Goal: Information Seeking & Learning: Check status

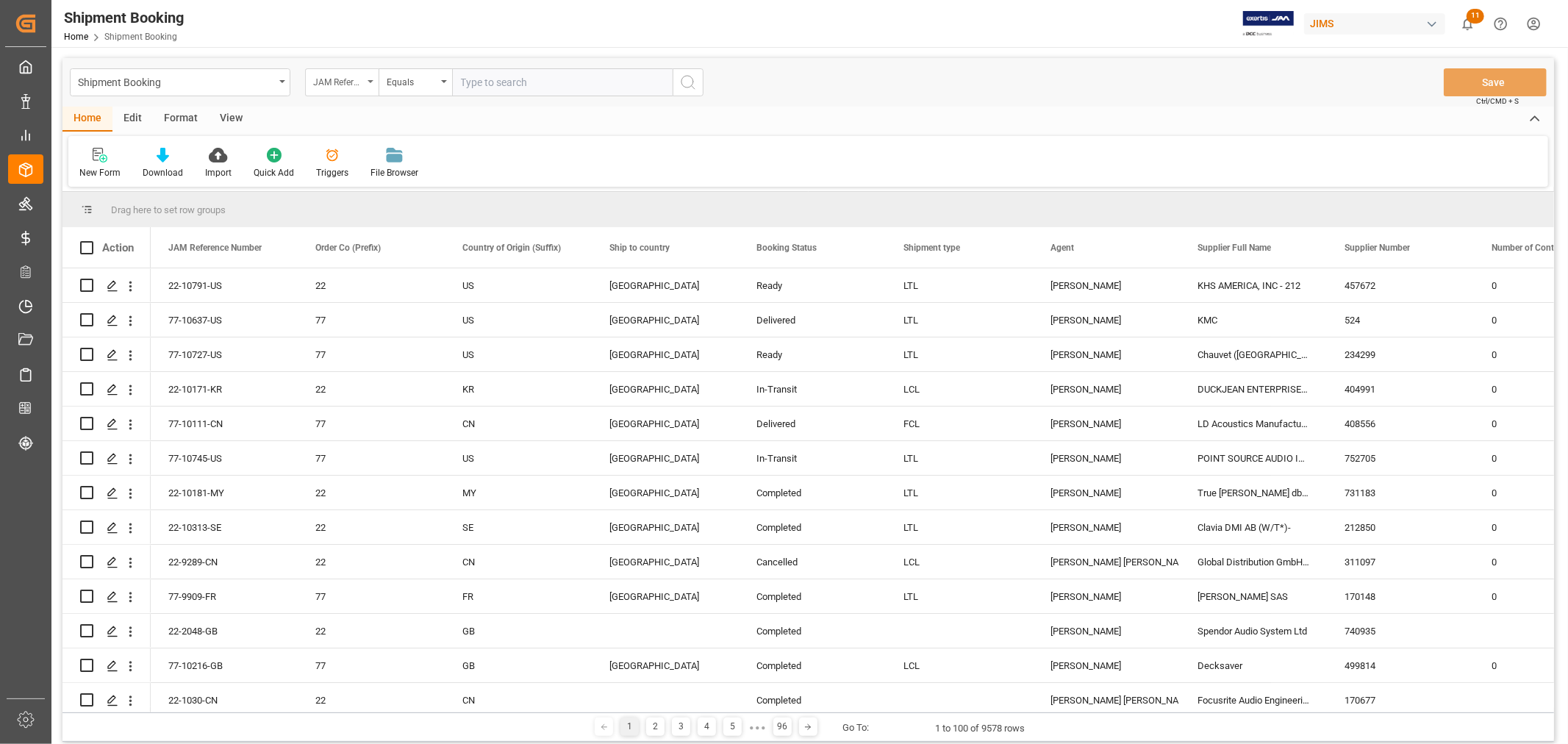
click at [329, 89] on div "JAM Reference Number" at bounding box center [342, 82] width 73 height 28
type input "g"
type input "agent"
click at [330, 145] on div "Agent" at bounding box center [415, 150] width 219 height 31
click at [483, 85] on span "Select Items" at bounding box center [492, 83] width 62 height 12
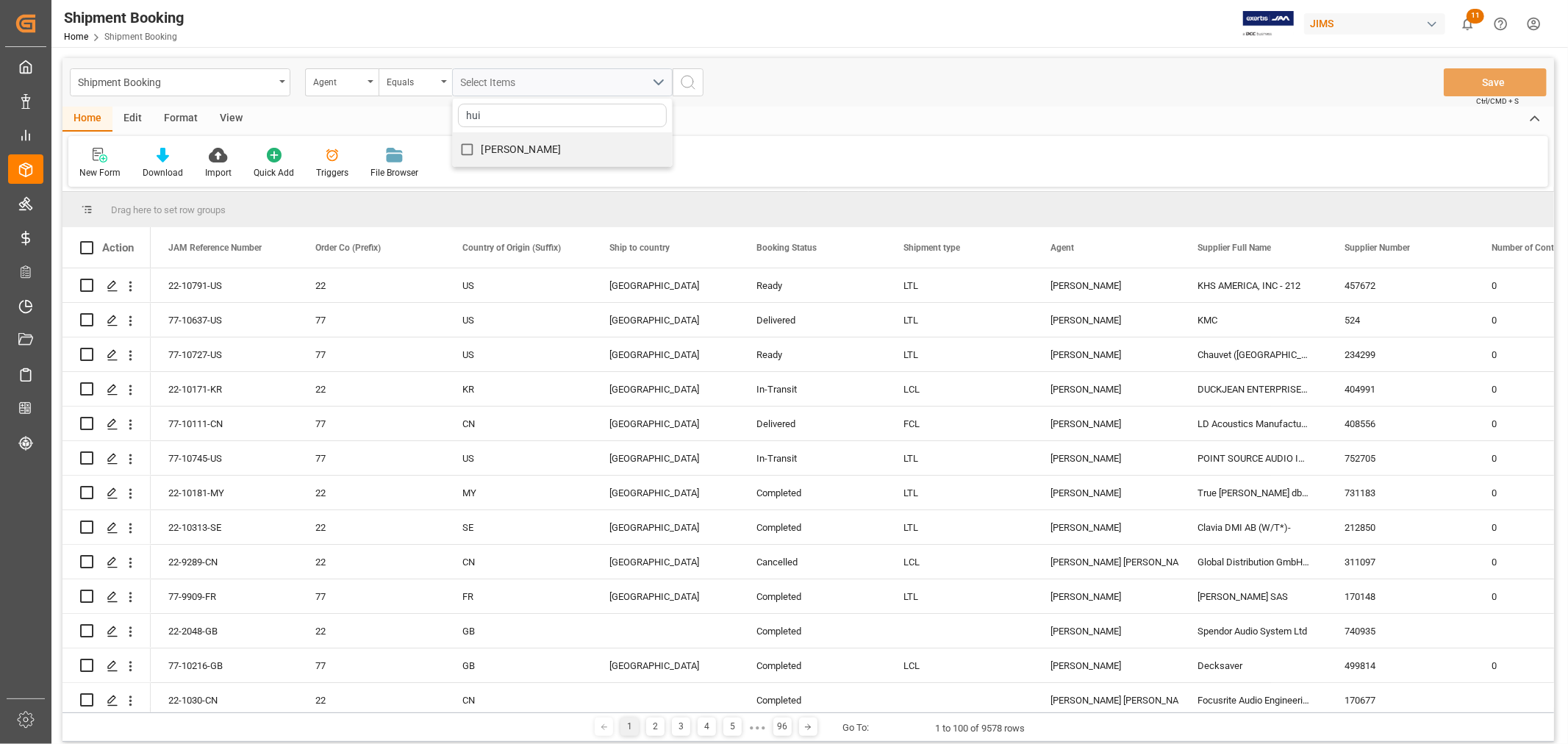
type input "hui"
click at [487, 149] on span "[PERSON_NAME]" at bounding box center [522, 149] width 80 height 12
click at [482, 149] on input "[PERSON_NAME]" at bounding box center [467, 149] width 29 height 29
checkbox input "true"
click at [699, 78] on button "search button" at bounding box center [688, 82] width 31 height 28
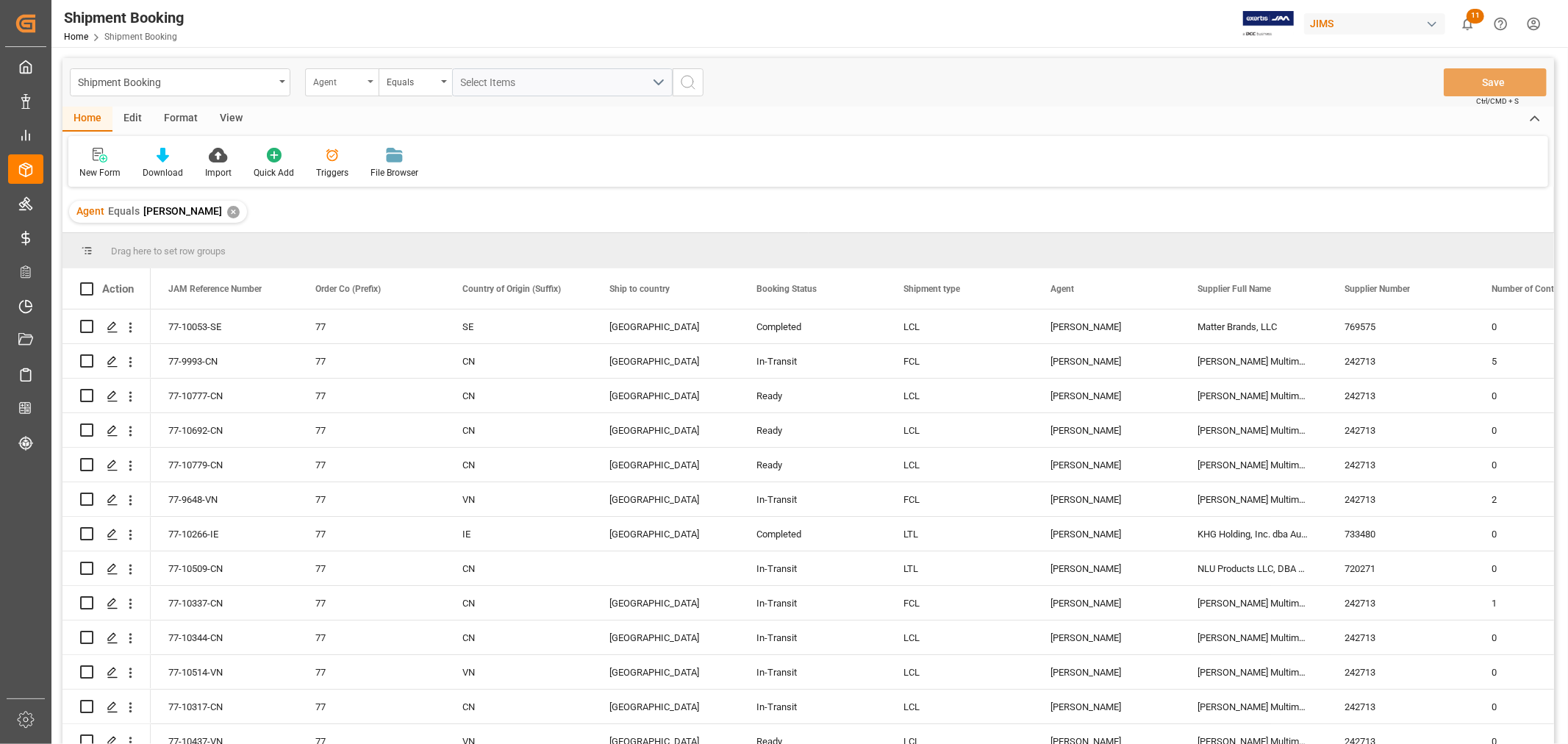
click at [336, 85] on div "Agent" at bounding box center [338, 80] width 50 height 17
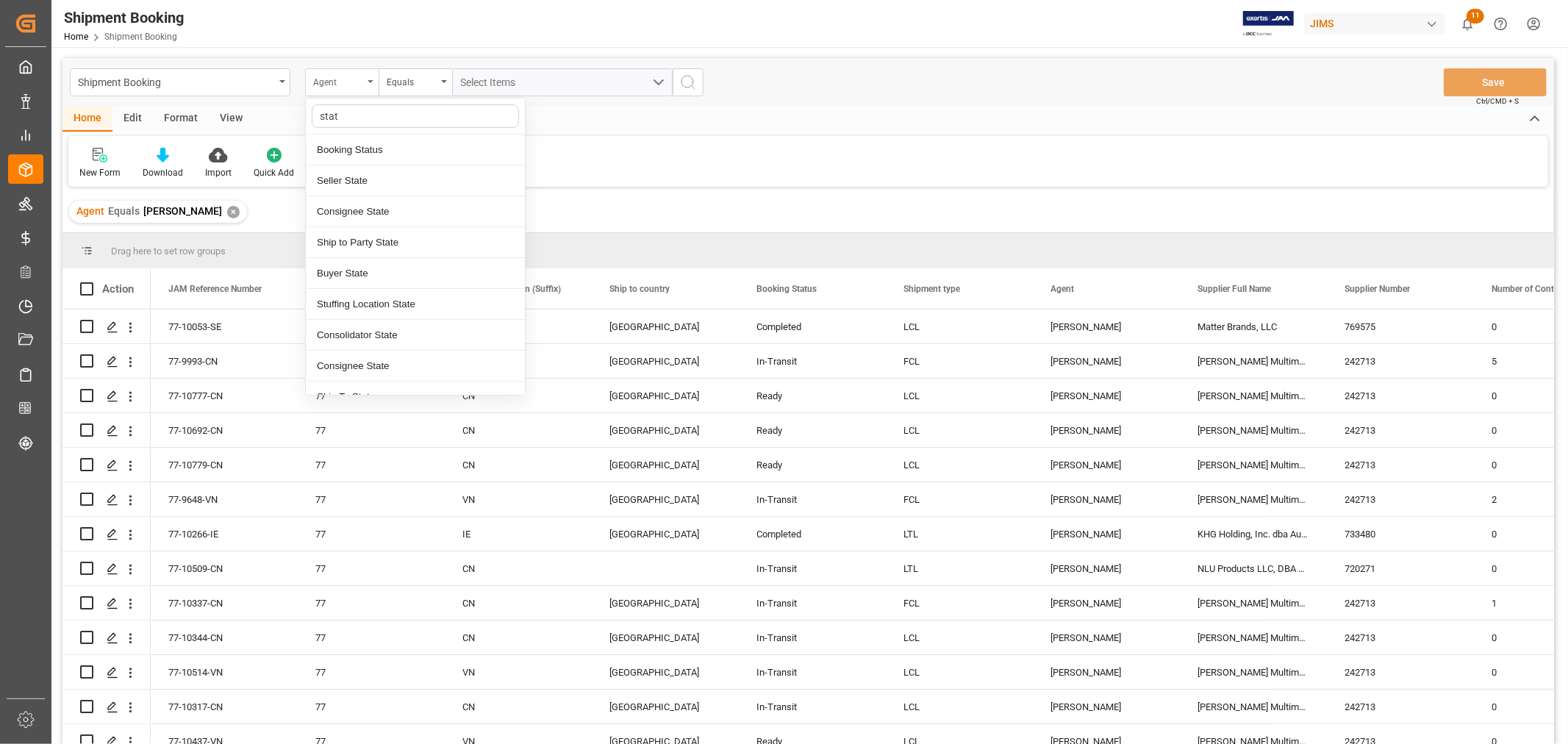
type input "statu"
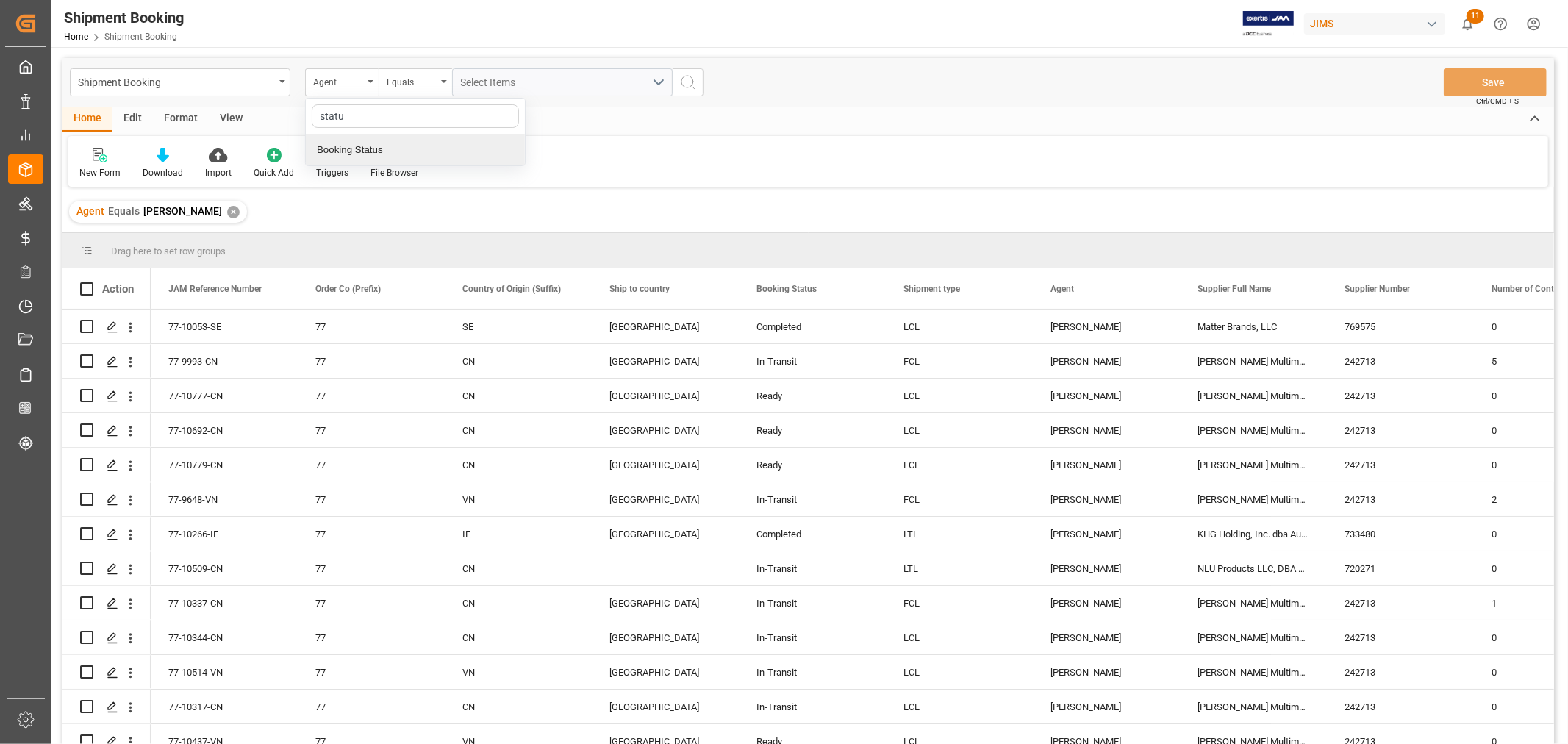
click at [350, 155] on div "Booking Status" at bounding box center [415, 150] width 219 height 31
click at [430, 83] on div "Equals" at bounding box center [412, 80] width 50 height 17
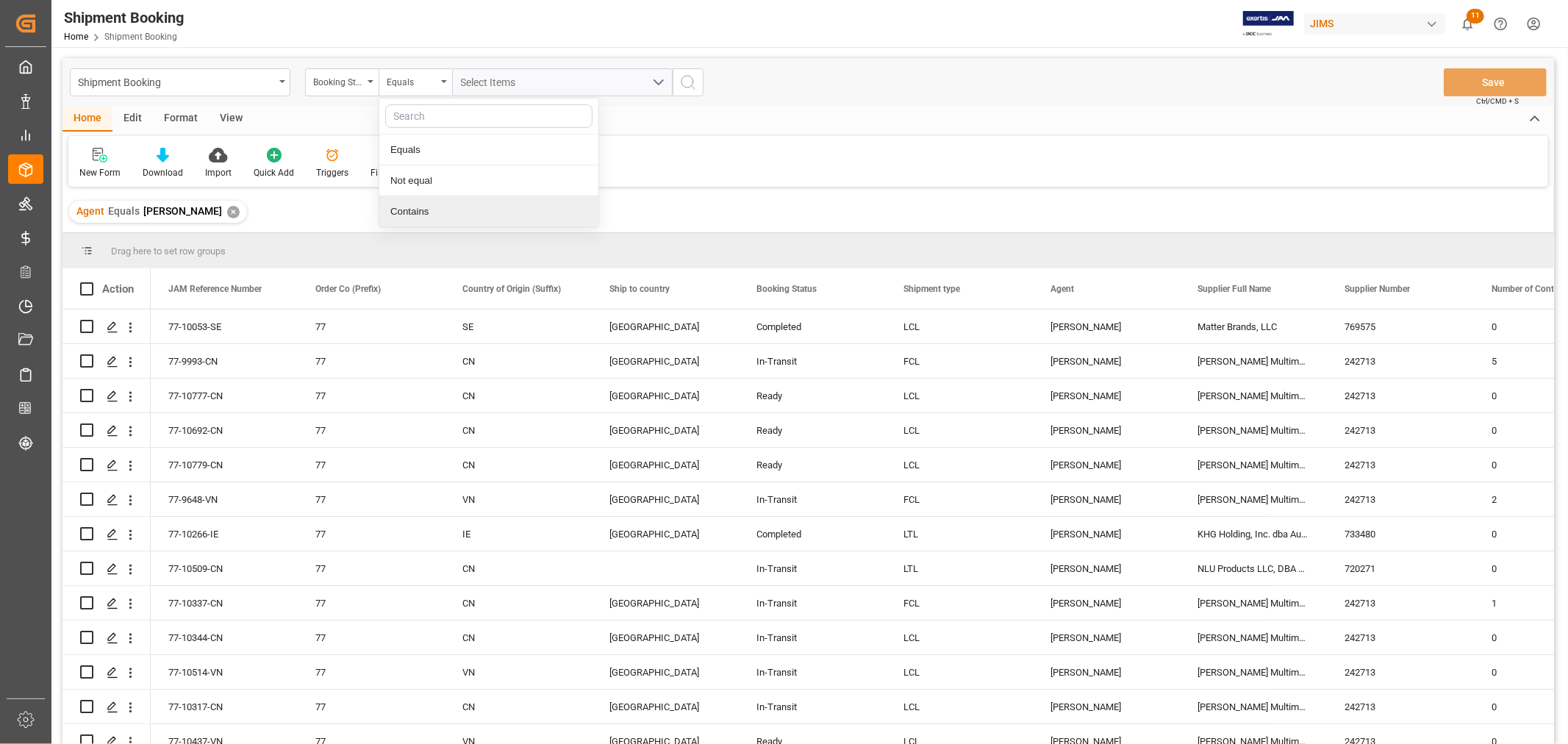
click at [442, 208] on div "Contains" at bounding box center [489, 212] width 219 height 31
click at [479, 81] on span "Select Items" at bounding box center [492, 83] width 62 height 12
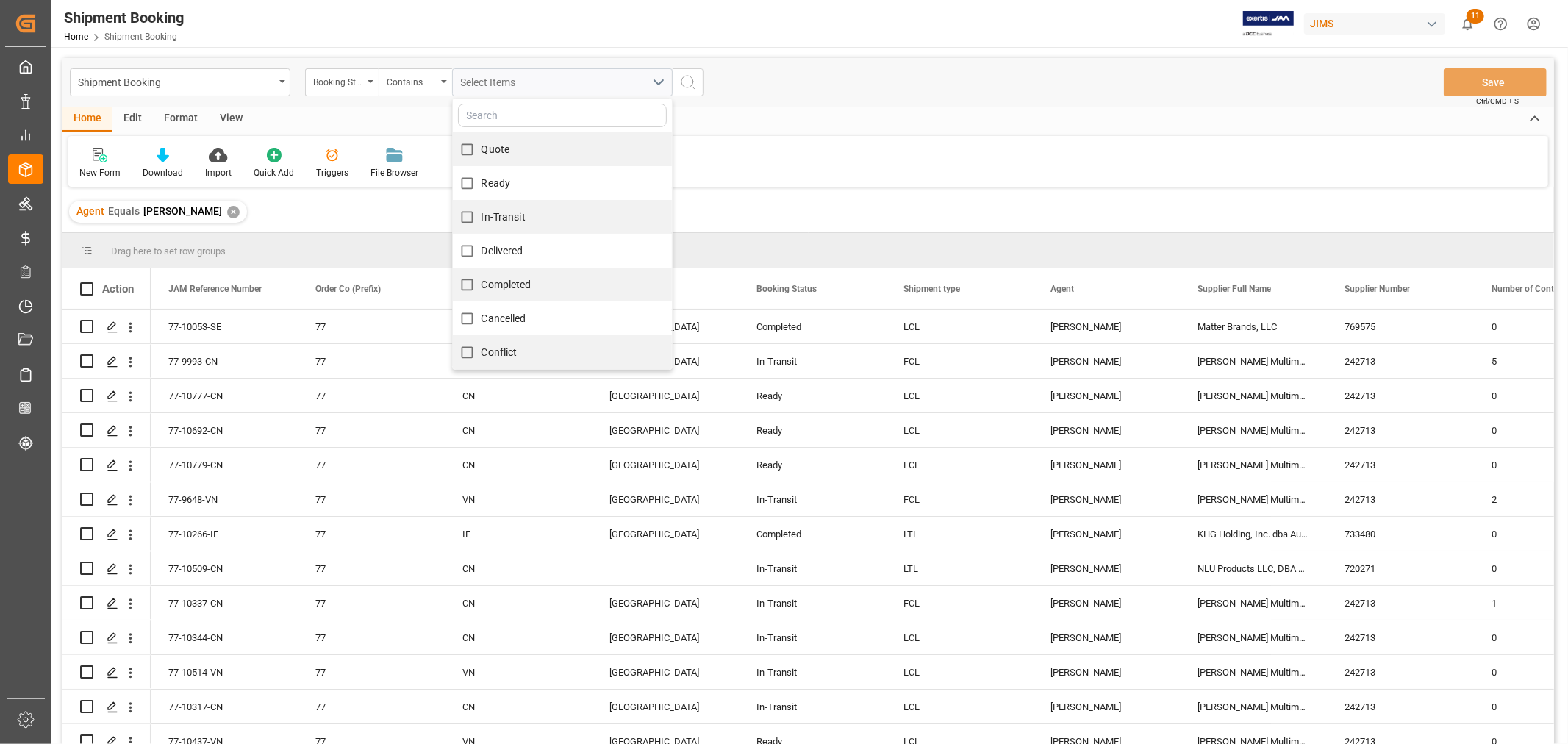
click at [472, 152] on input "Quote" at bounding box center [467, 149] width 29 height 29
checkbox input "true"
click at [472, 178] on input "Ready" at bounding box center [467, 184] width 29 height 29
checkbox input "true"
click at [483, 211] on span "In-Transit" at bounding box center [504, 217] width 44 height 12
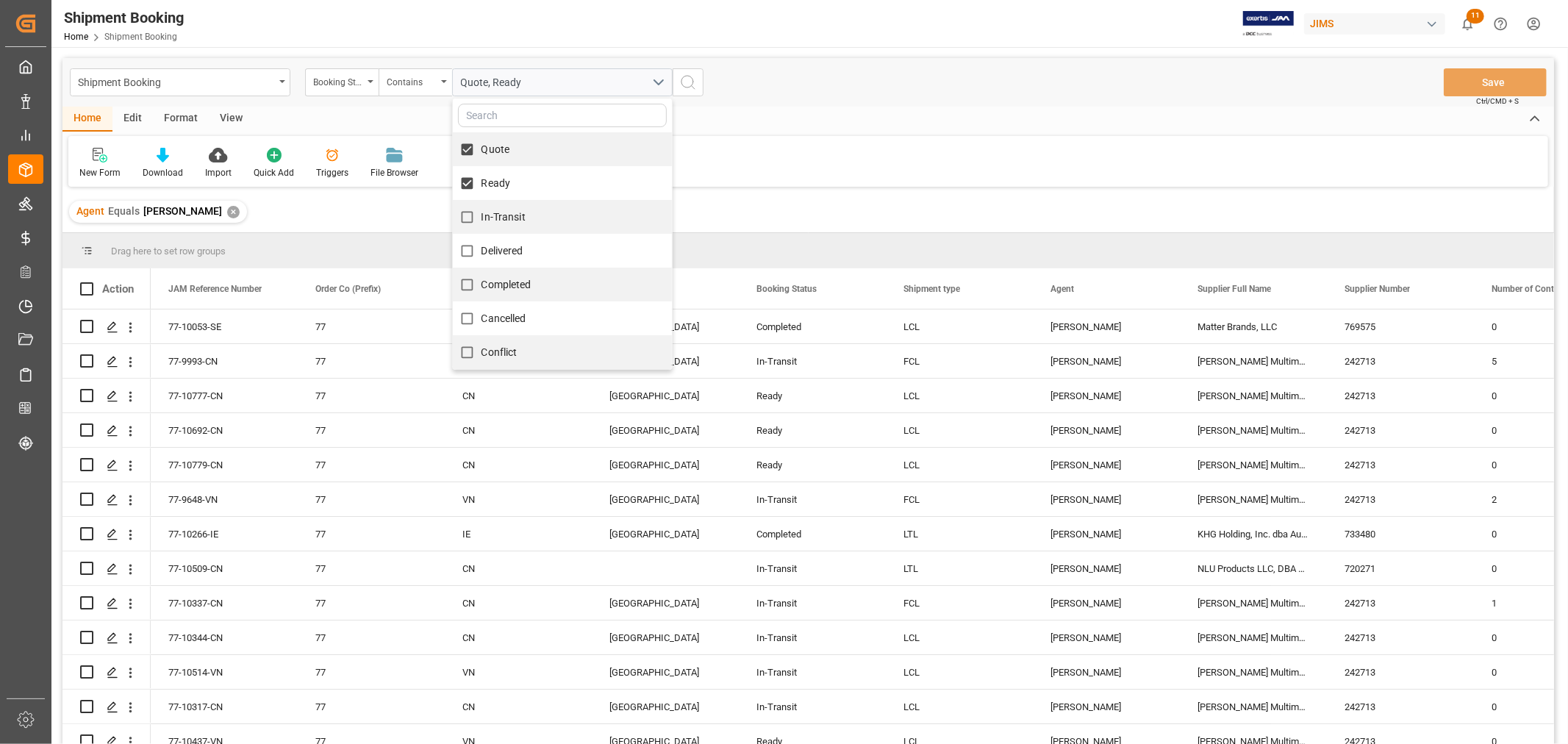
click at [482, 211] on input "In-Transit" at bounding box center [467, 218] width 29 height 29
checkbox input "true"
click at [509, 250] on span "Delivered" at bounding box center [502, 251] width 42 height 12
click at [482, 250] on input "Delivered" at bounding box center [467, 251] width 29 height 29
click at [468, 251] on input "Delivered" at bounding box center [467, 251] width 29 height 29
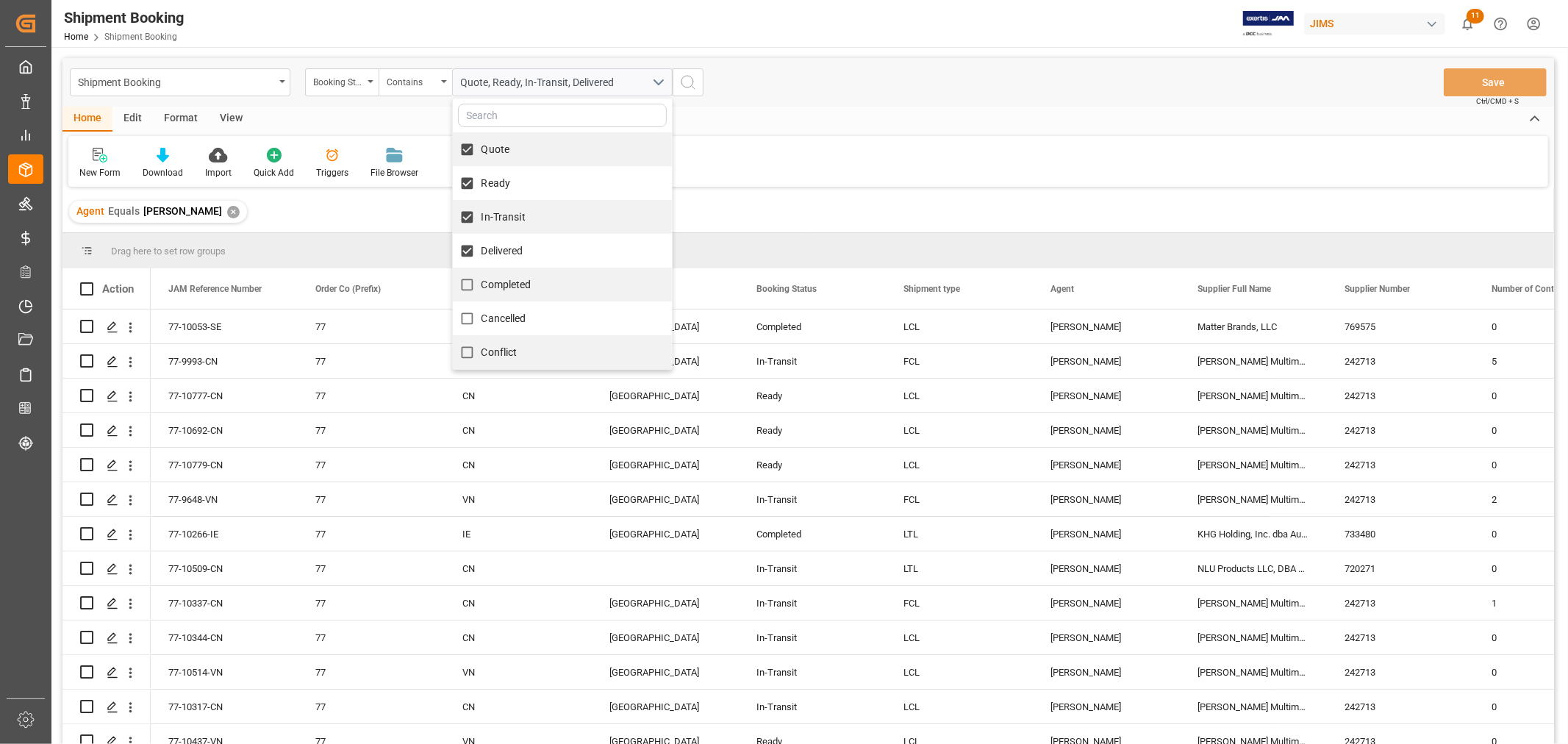
checkbox input "false"
click at [684, 79] on icon "search button" at bounding box center [687, 82] width 18 height 18
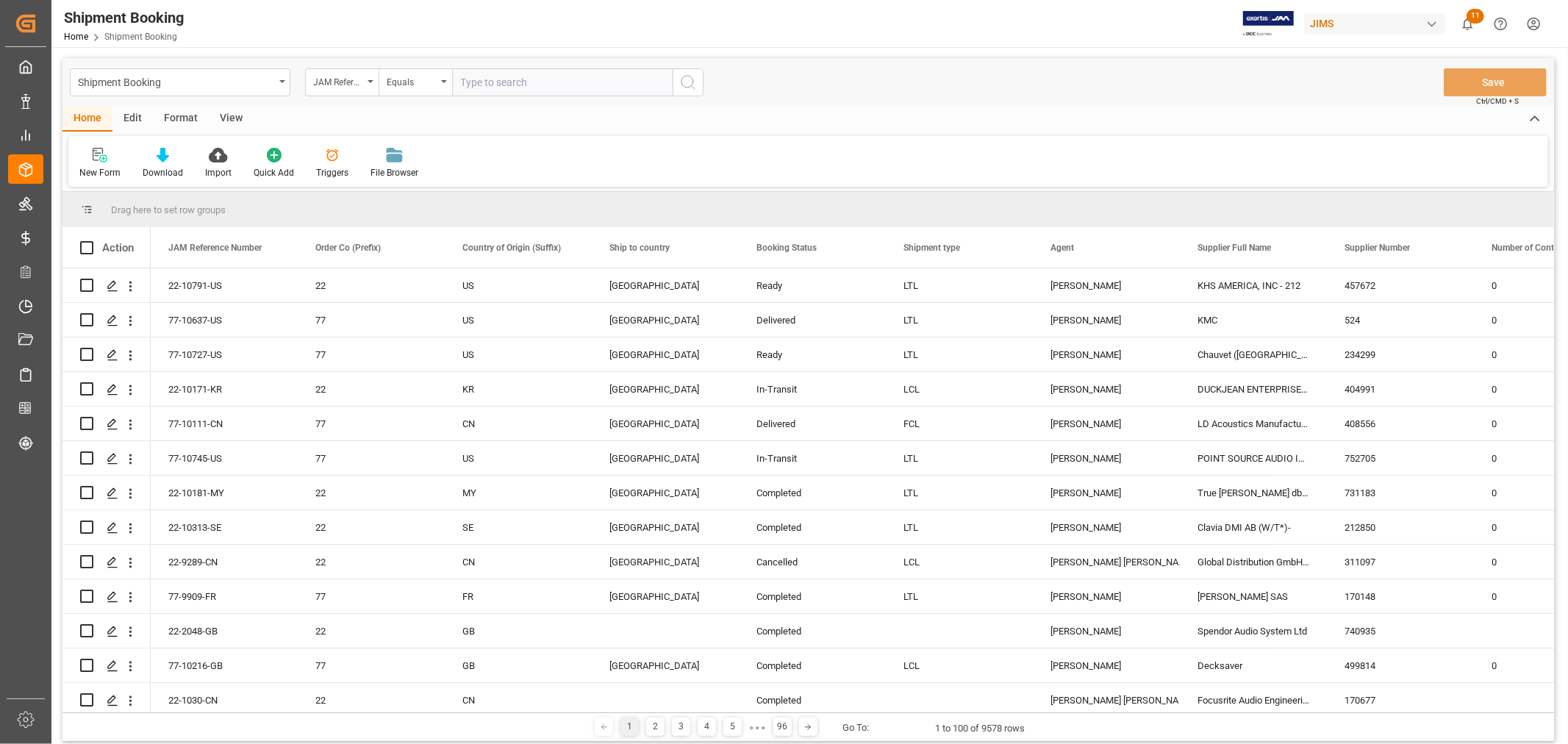
click at [188, 85] on div "Shipment Booking" at bounding box center [176, 81] width 196 height 19
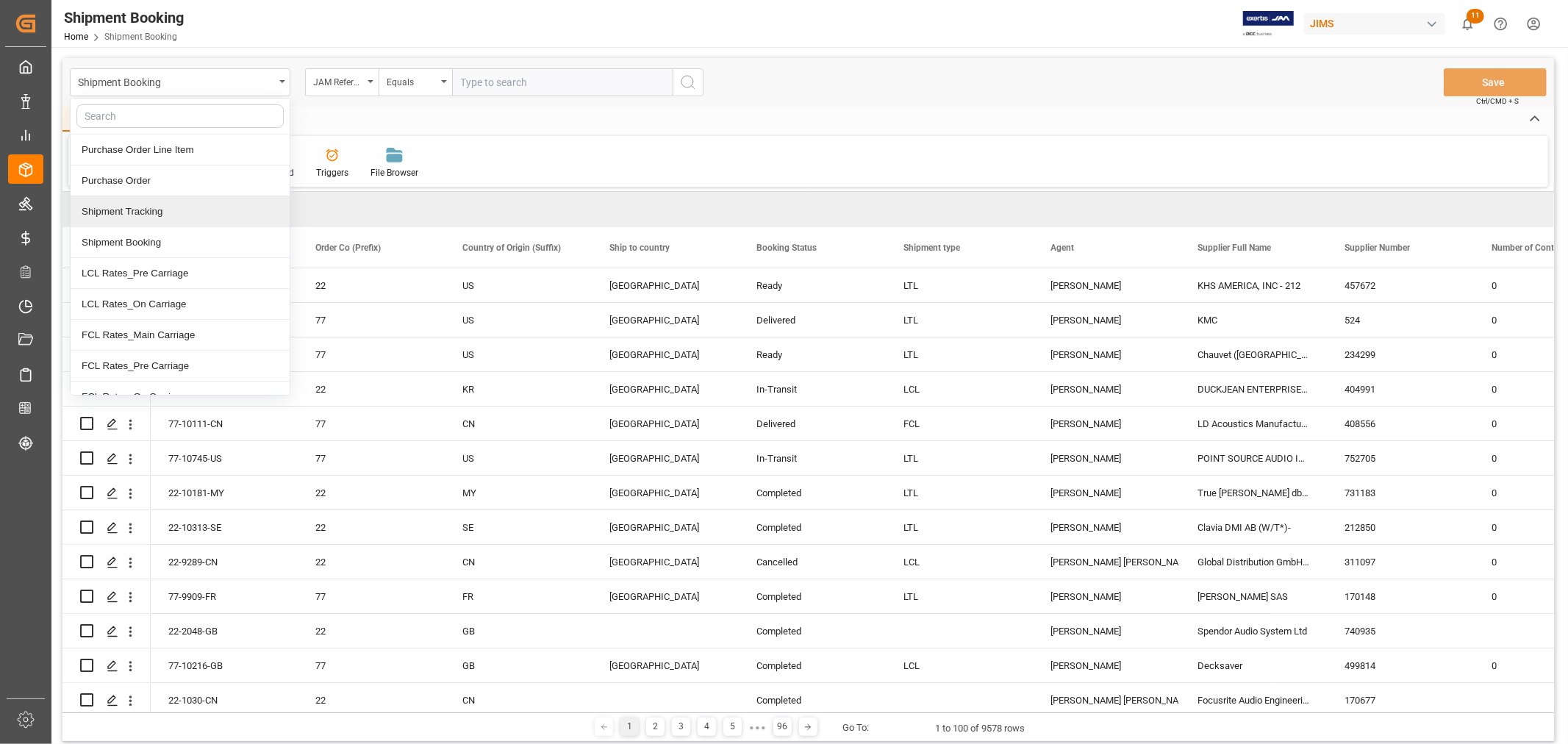
click at [145, 214] on div "Shipment Tracking" at bounding box center [180, 212] width 219 height 31
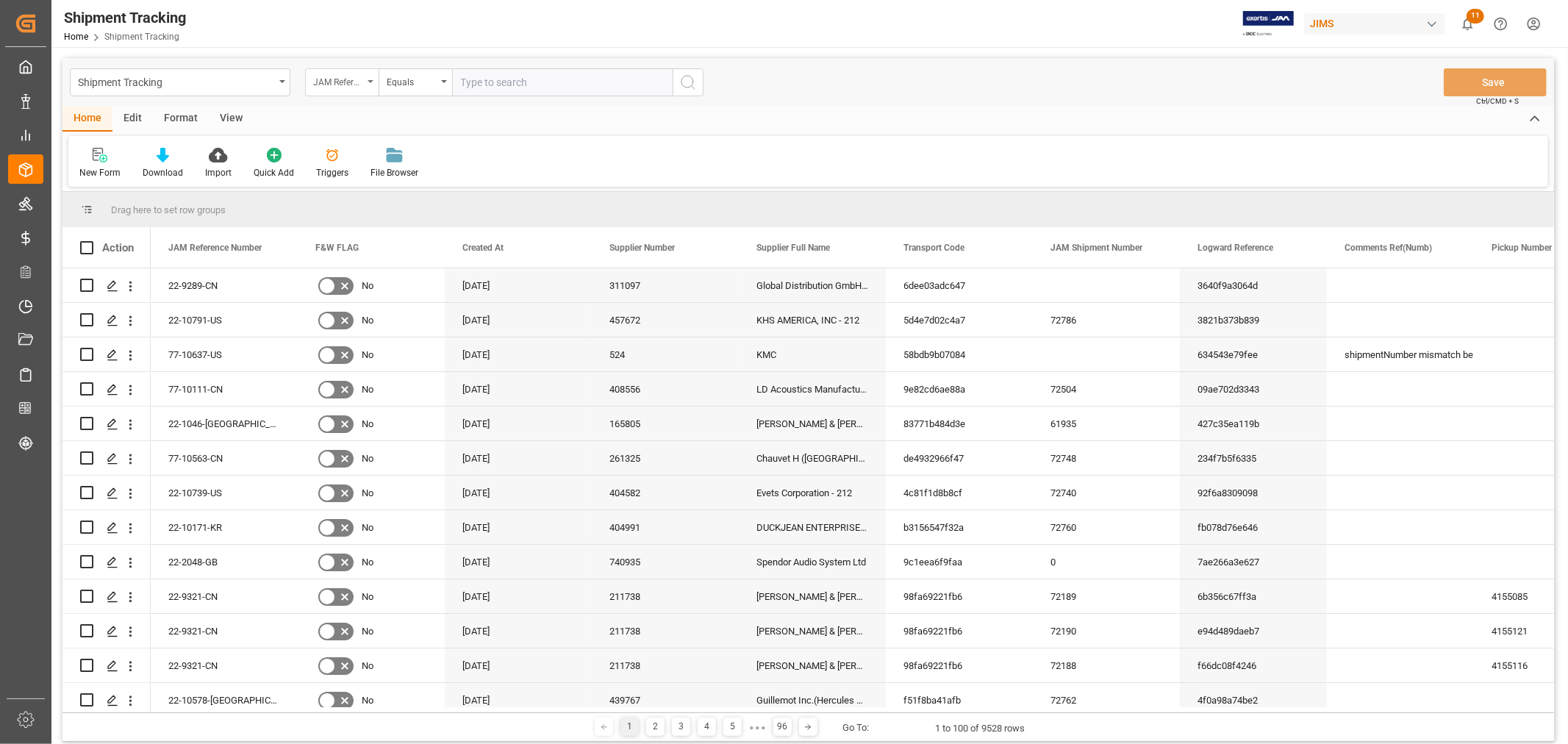
click at [344, 78] on div "JAM Reference Number" at bounding box center [338, 80] width 50 height 17
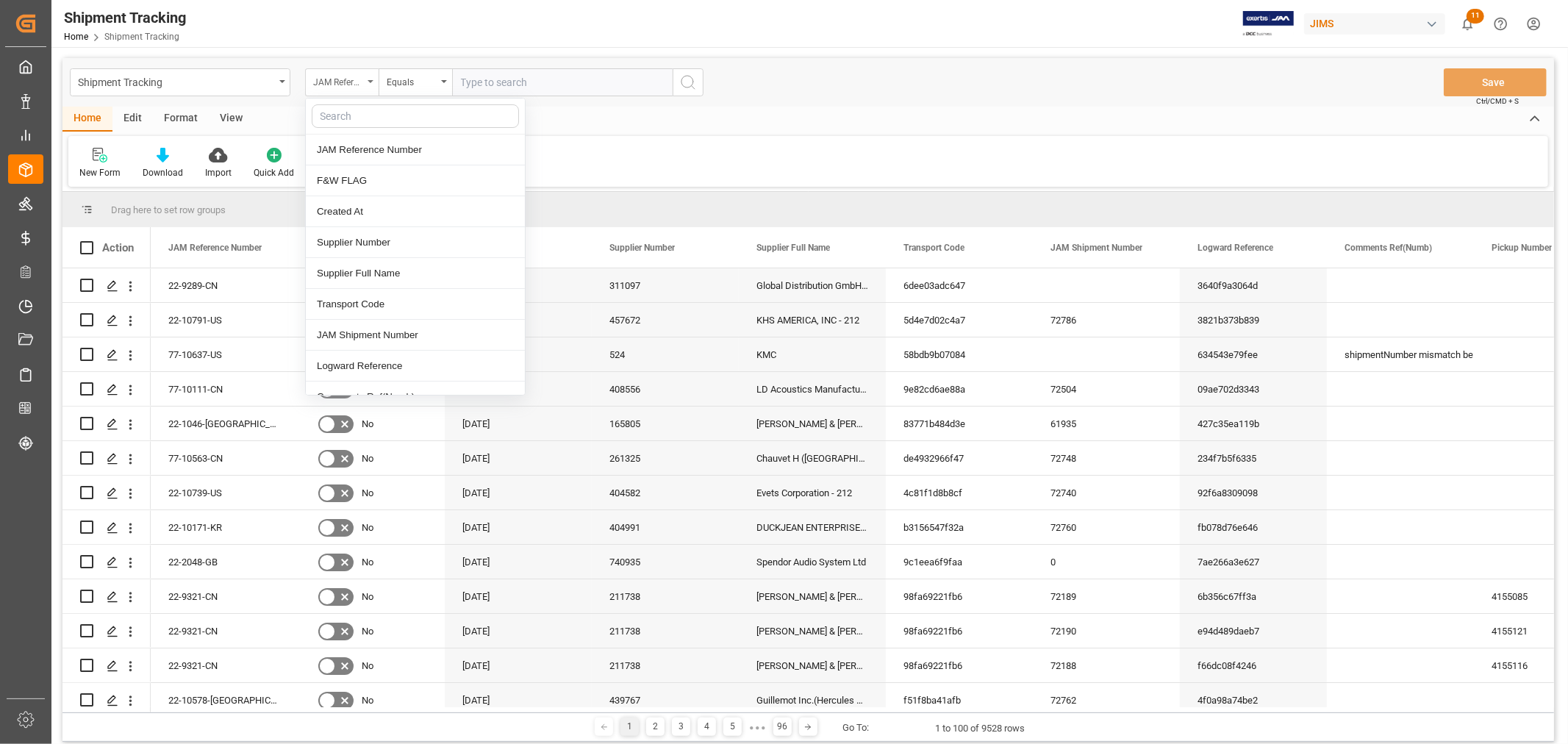
type input "g"
type input "agent"
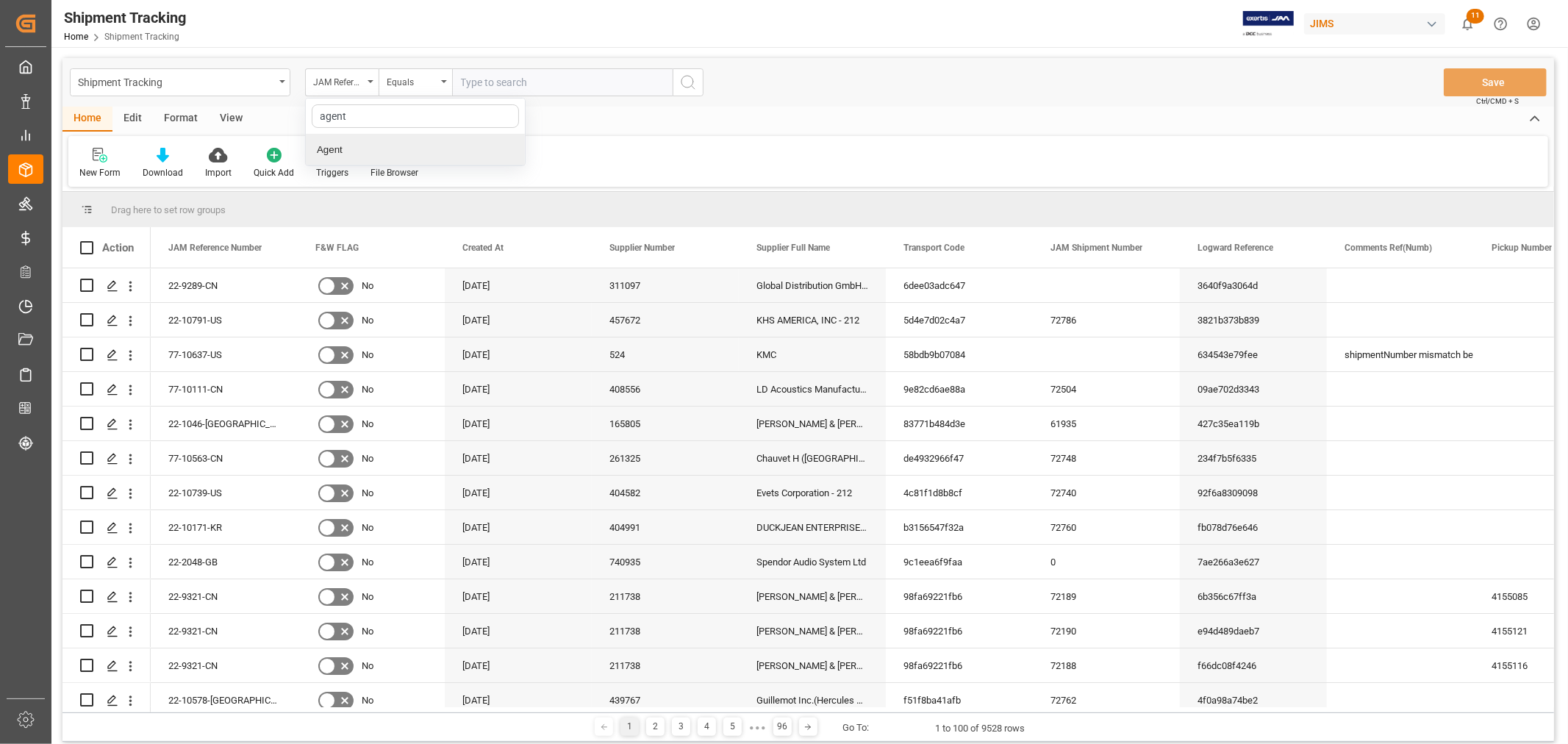
click at [340, 149] on div "Agent" at bounding box center [415, 150] width 219 height 31
click at [472, 67] on div "Shipment Tracking Agent Equals Select Items Save Ctrl/CMD + S" at bounding box center [808, 82] width 1492 height 49
click at [474, 71] on button "Select Items" at bounding box center [562, 82] width 220 height 28
type input "hui"
click at [478, 150] on input "[PERSON_NAME]" at bounding box center [467, 149] width 29 height 29
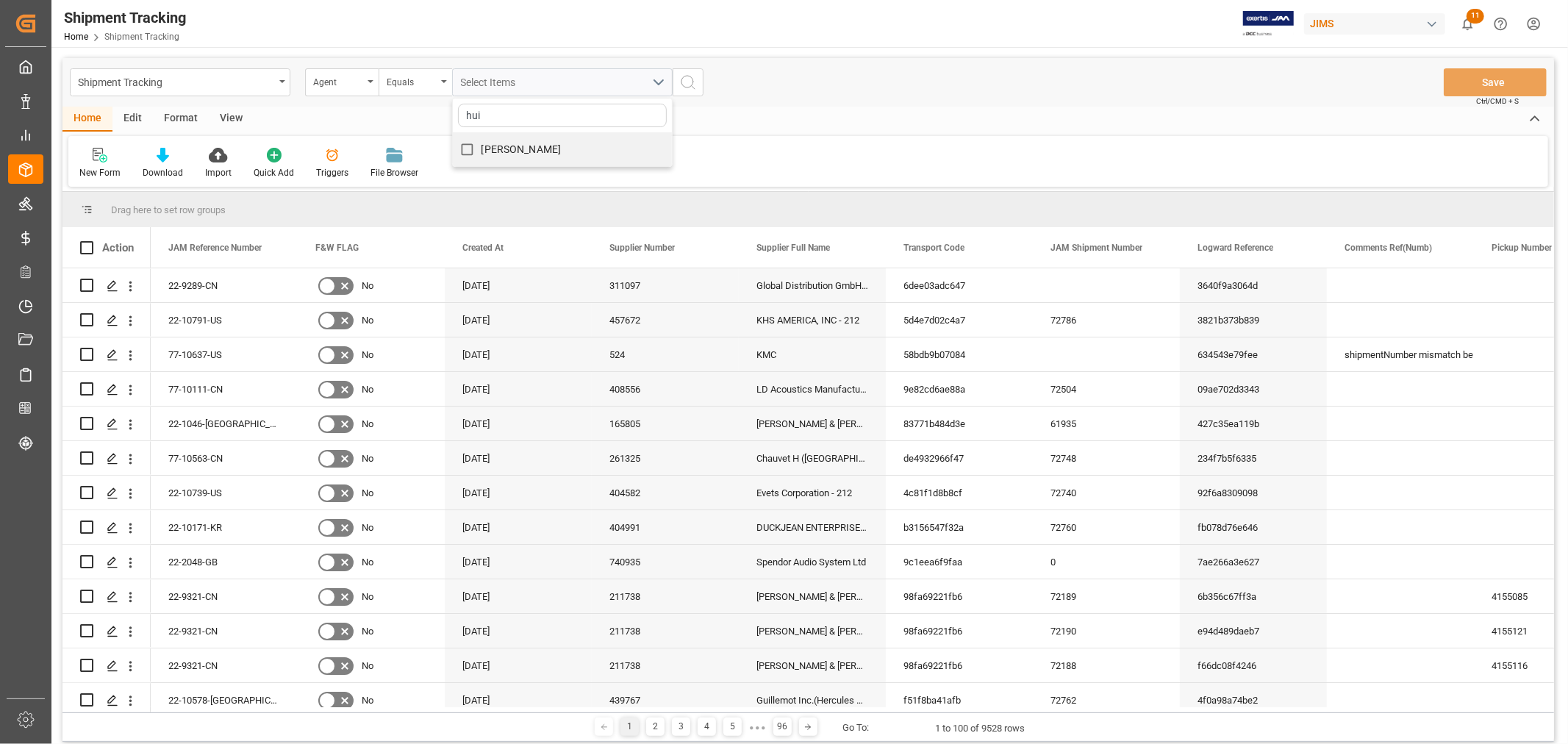
checkbox input "true"
click at [689, 73] on icon "search button" at bounding box center [687, 82] width 18 height 18
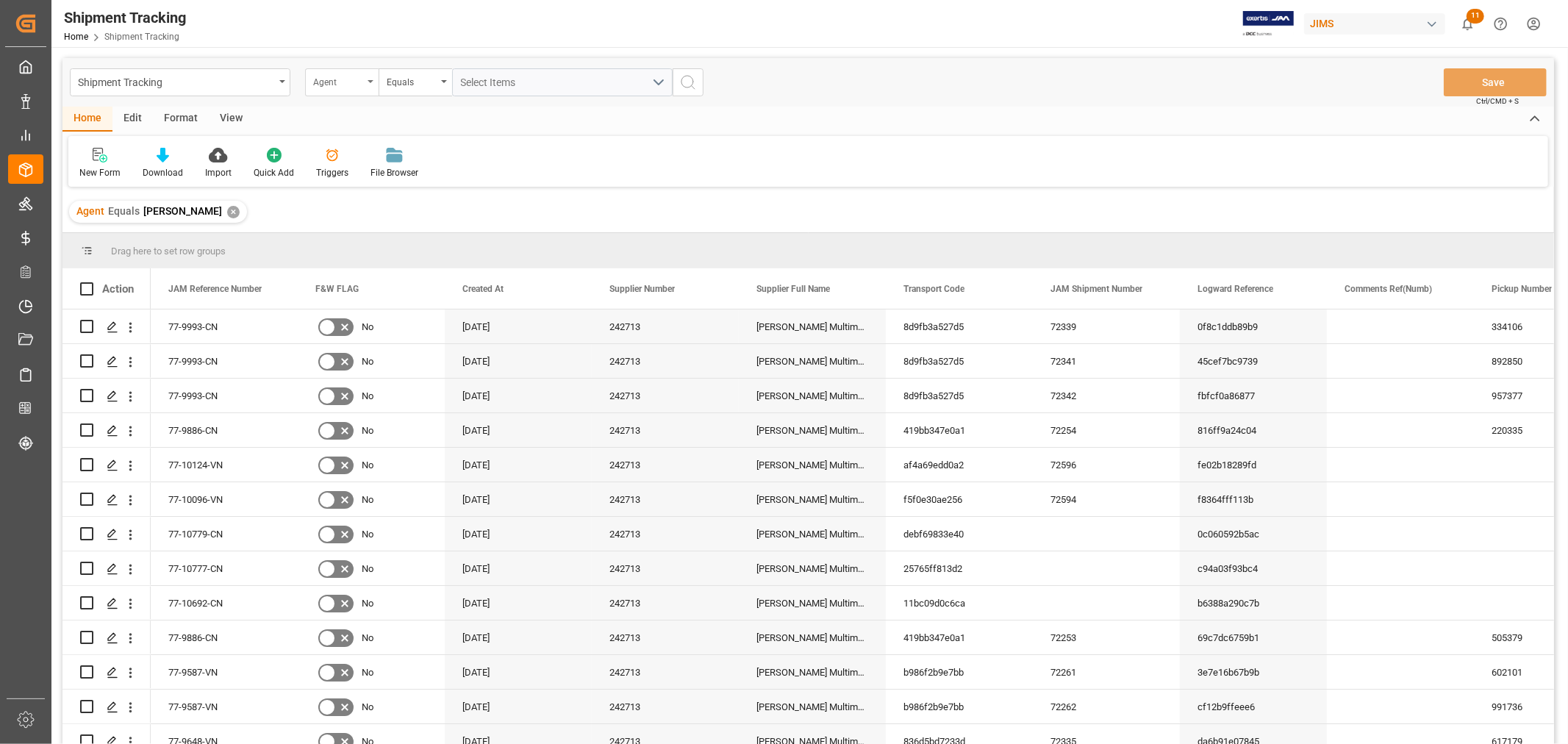
click at [370, 83] on div "Agent" at bounding box center [342, 82] width 73 height 28
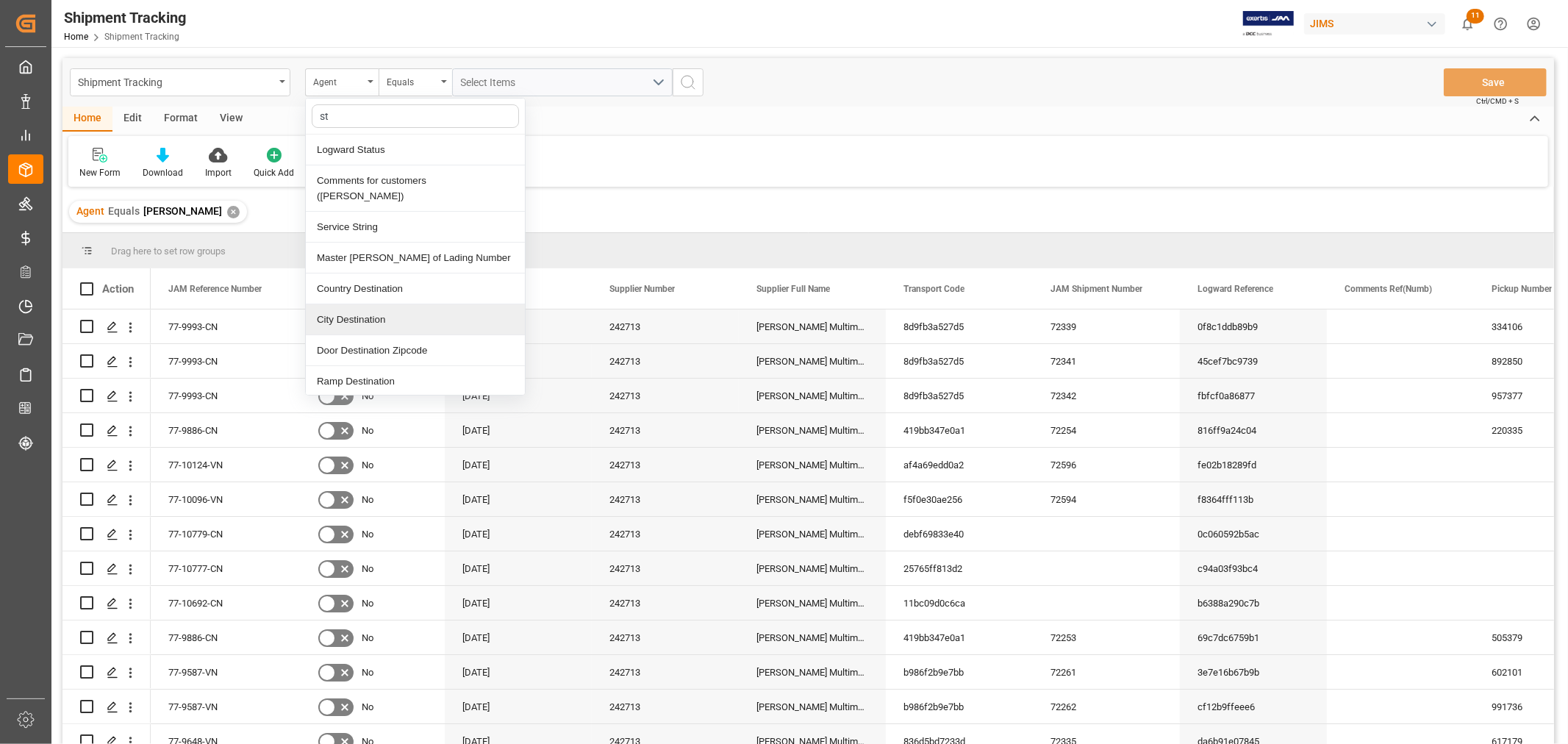
type input "sta"
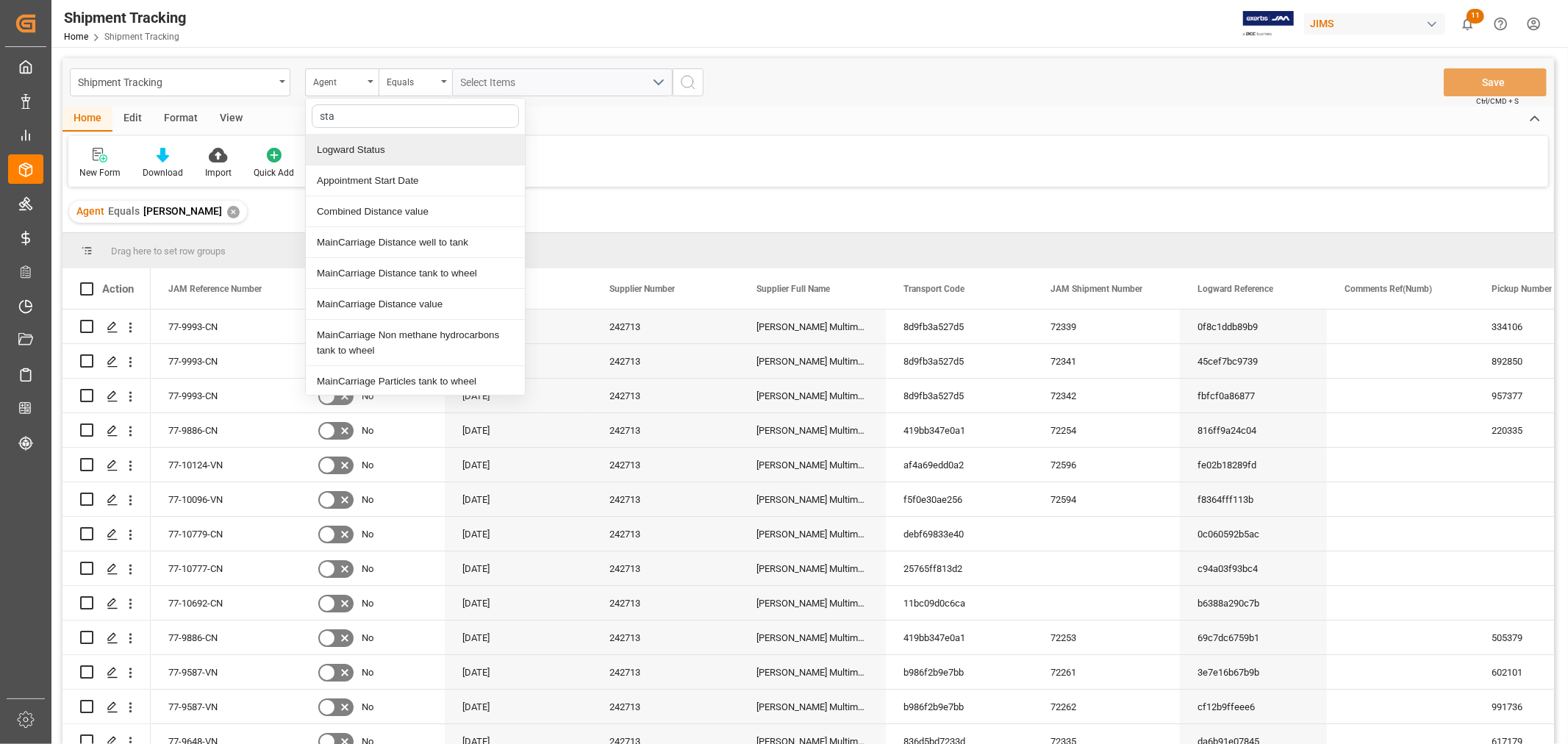
click at [368, 149] on div "Logward Status" at bounding box center [415, 150] width 219 height 31
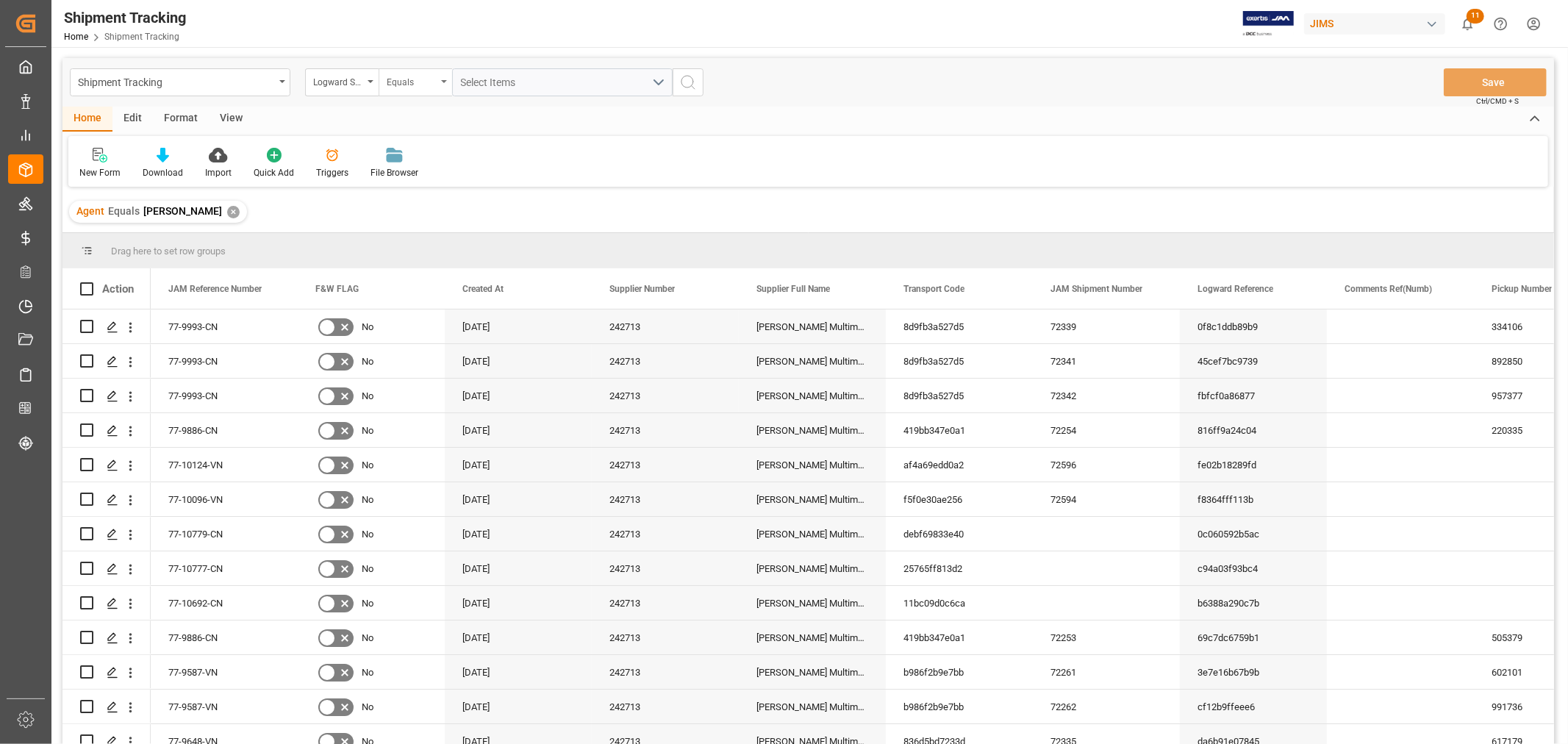
click at [414, 88] on div "Equals" at bounding box center [412, 80] width 50 height 17
click at [415, 214] on div "Contains" at bounding box center [489, 212] width 219 height 31
click at [480, 84] on span "Select Items" at bounding box center [492, 83] width 62 height 12
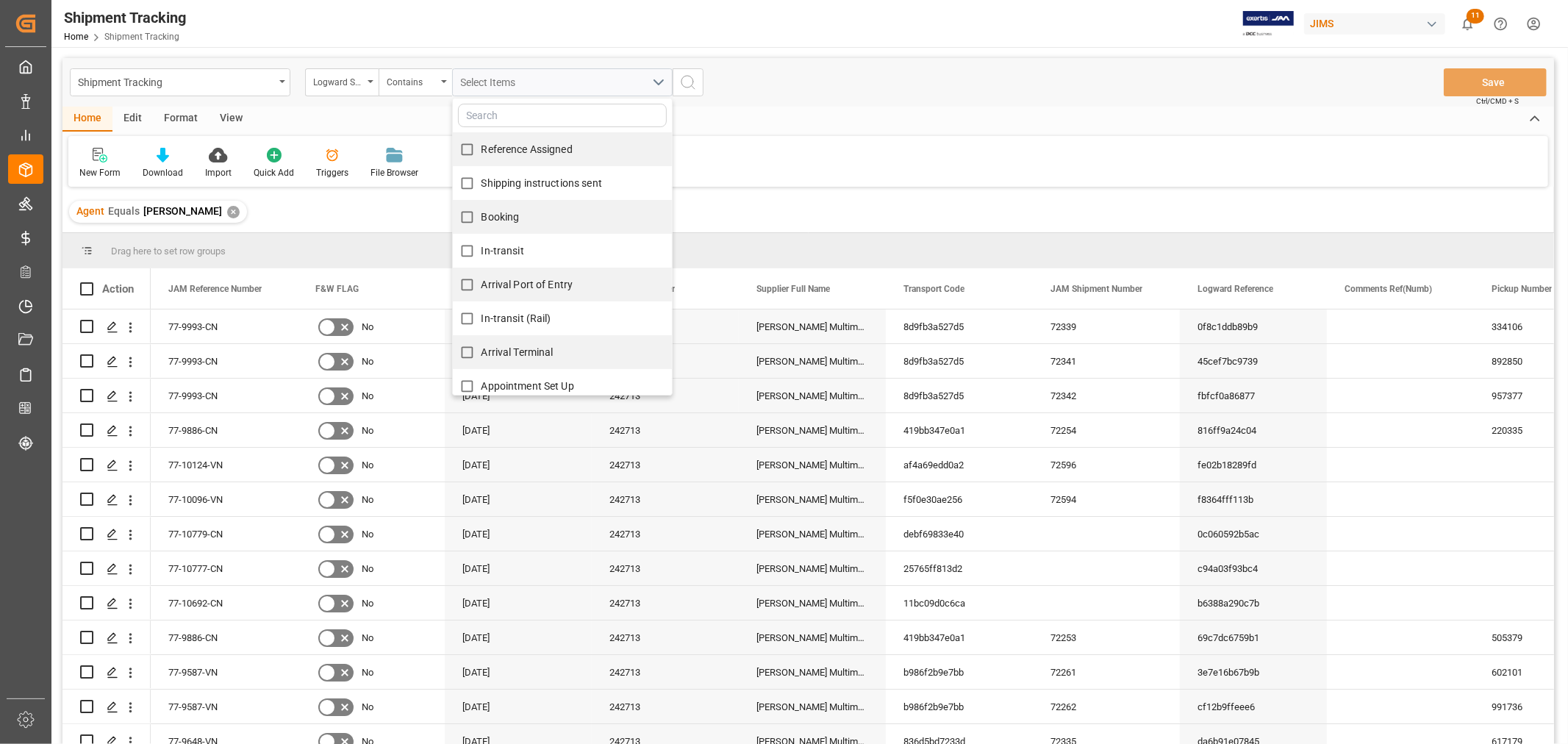
click at [496, 150] on span "Reference Assigned" at bounding box center [527, 149] width 91 height 12
click at [482, 150] on input "Reference Assigned" at bounding box center [467, 149] width 29 height 29
checkbox input "true"
click at [500, 177] on span "Shipping instructions sent" at bounding box center [541, 183] width 120 height 12
click at [482, 175] on input "Shipping instructions sent" at bounding box center [467, 184] width 29 height 29
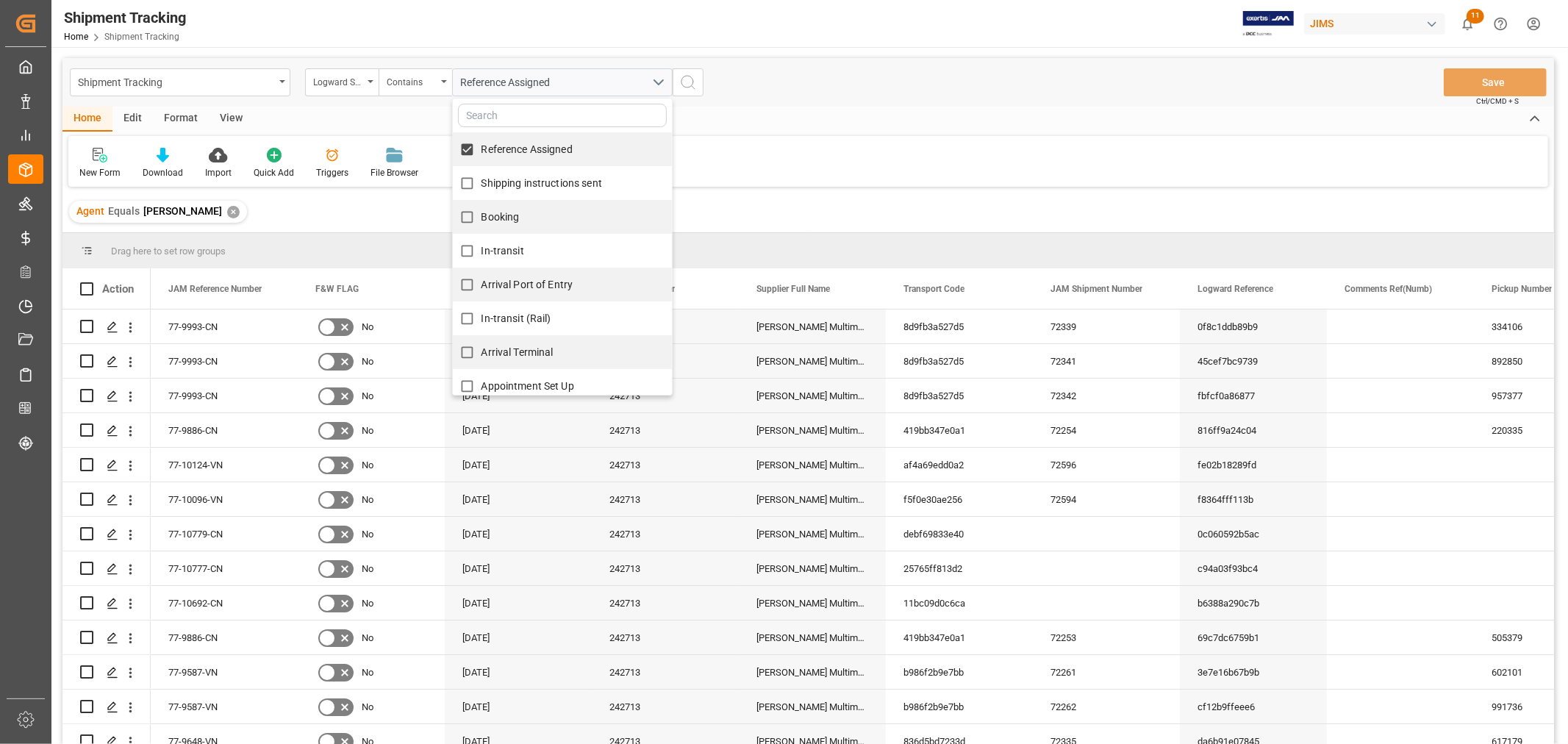
checkbox input "true"
click at [504, 215] on span "Booking" at bounding box center [500, 217] width 38 height 12
click at [482, 215] on input "Booking" at bounding box center [467, 218] width 29 height 29
checkbox input "true"
click at [510, 246] on span "In-transit" at bounding box center [503, 251] width 43 height 12
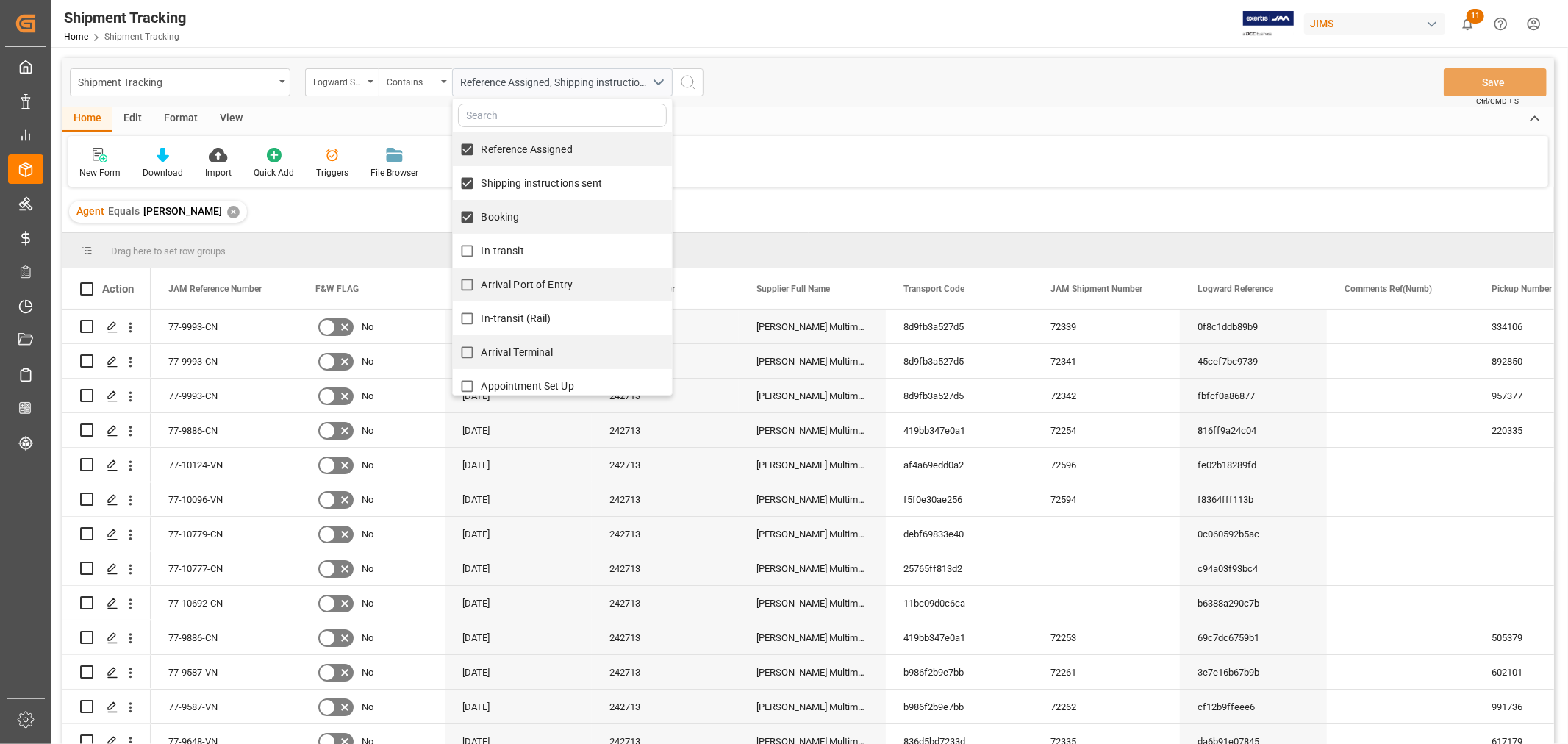
click at [482, 246] on input "In-transit" at bounding box center [467, 251] width 29 height 29
checkbox input "true"
click at [520, 281] on span "Arrival Port of Entry" at bounding box center [528, 284] width 92 height 12
click at [482, 281] on input "Arrival Port of Entry" at bounding box center [467, 285] width 29 height 29
checkbox input "true"
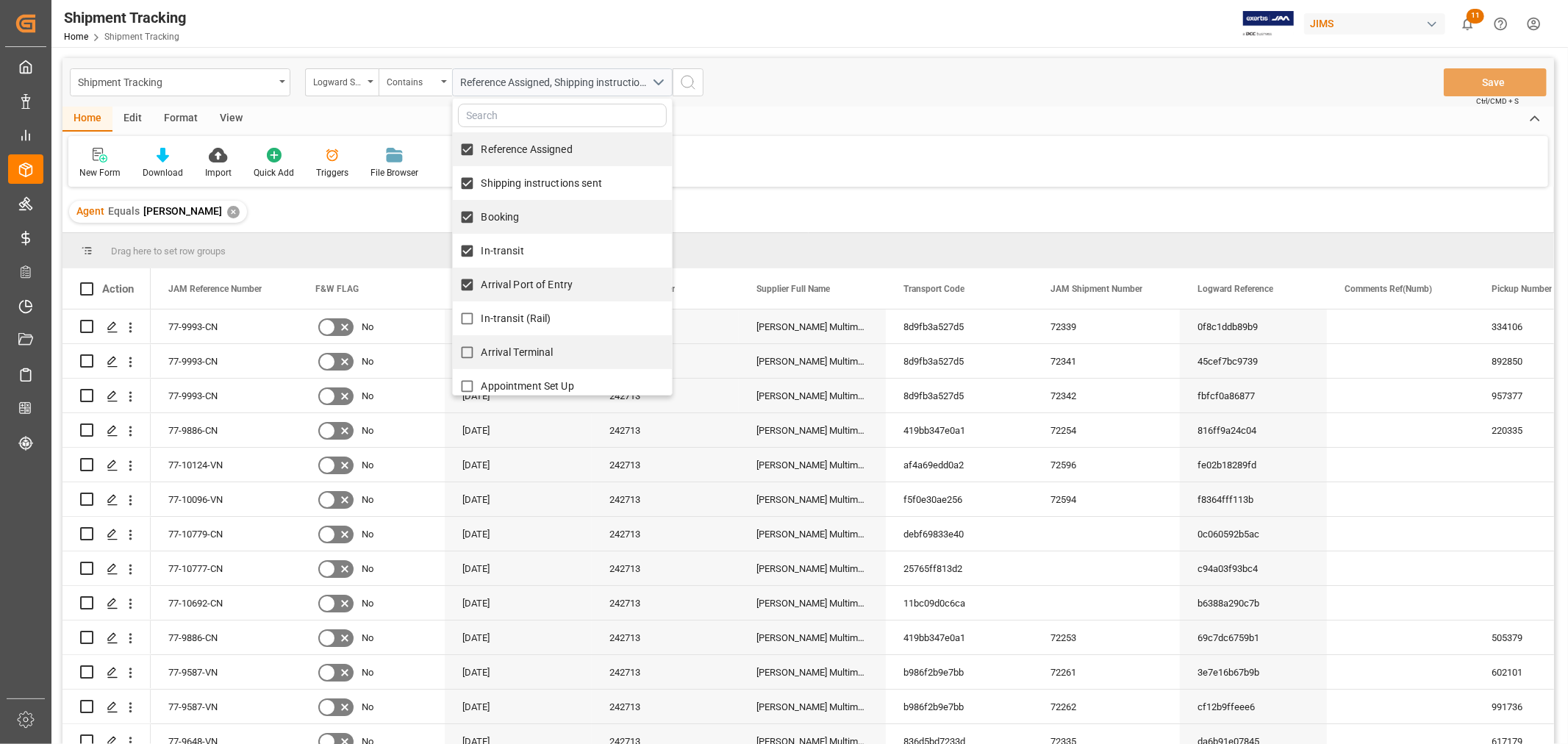
click at [527, 309] on label "In-transit (Rail)" at bounding box center [501, 319] width 98 height 29
click at [482, 309] on input "In-transit (Rail)" at bounding box center [467, 319] width 29 height 29
checkbox input "true"
click at [540, 351] on span "Arrival Terminal" at bounding box center [518, 352] width 72 height 12
click at [482, 351] on input "Arrival Terminal" at bounding box center [467, 353] width 29 height 29
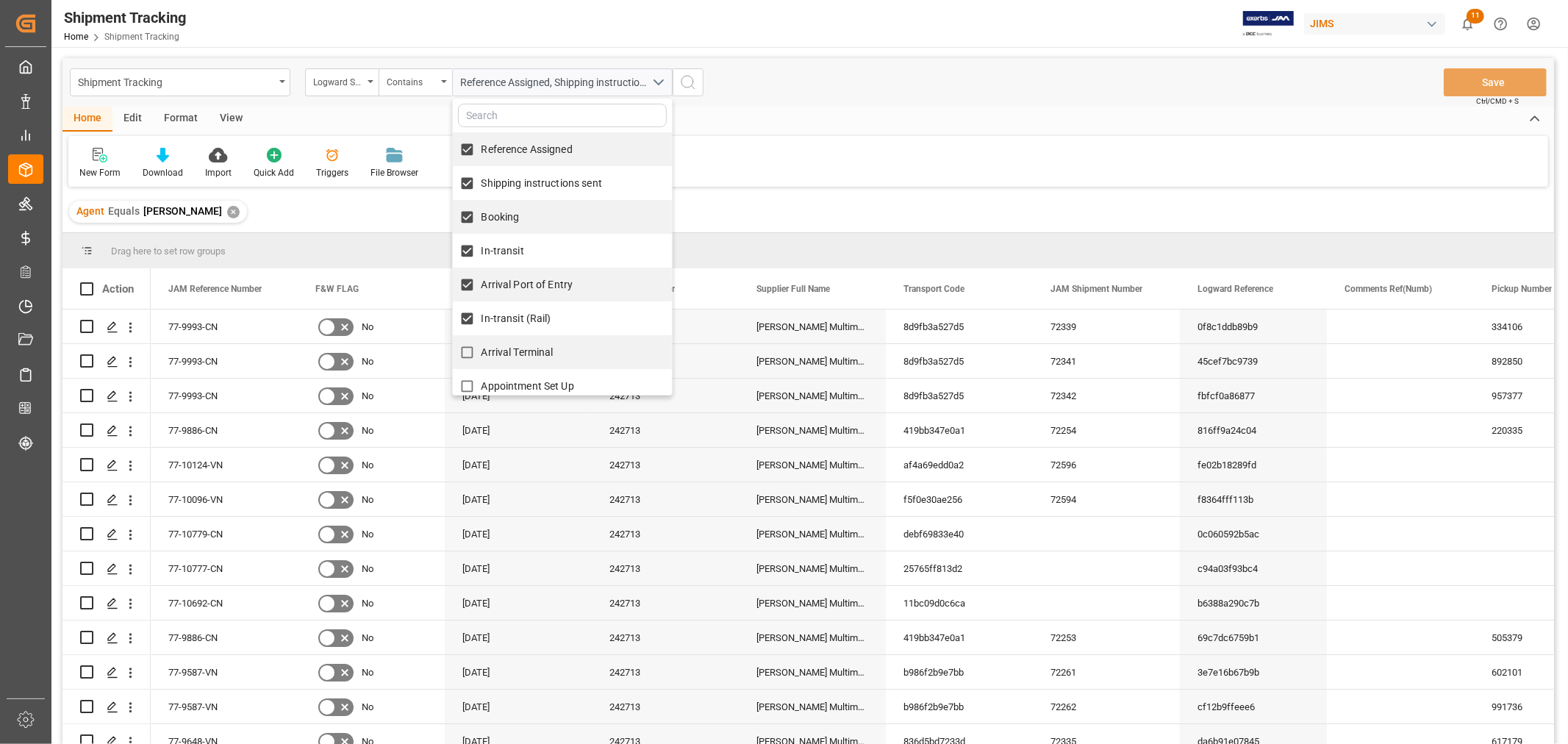
checkbox input "true"
click at [552, 390] on span "Appointment Set Up" at bounding box center [528, 386] width 92 height 12
click at [482, 390] on input "Appointment Set Up" at bounding box center [467, 387] width 29 height 29
checkbox input "true"
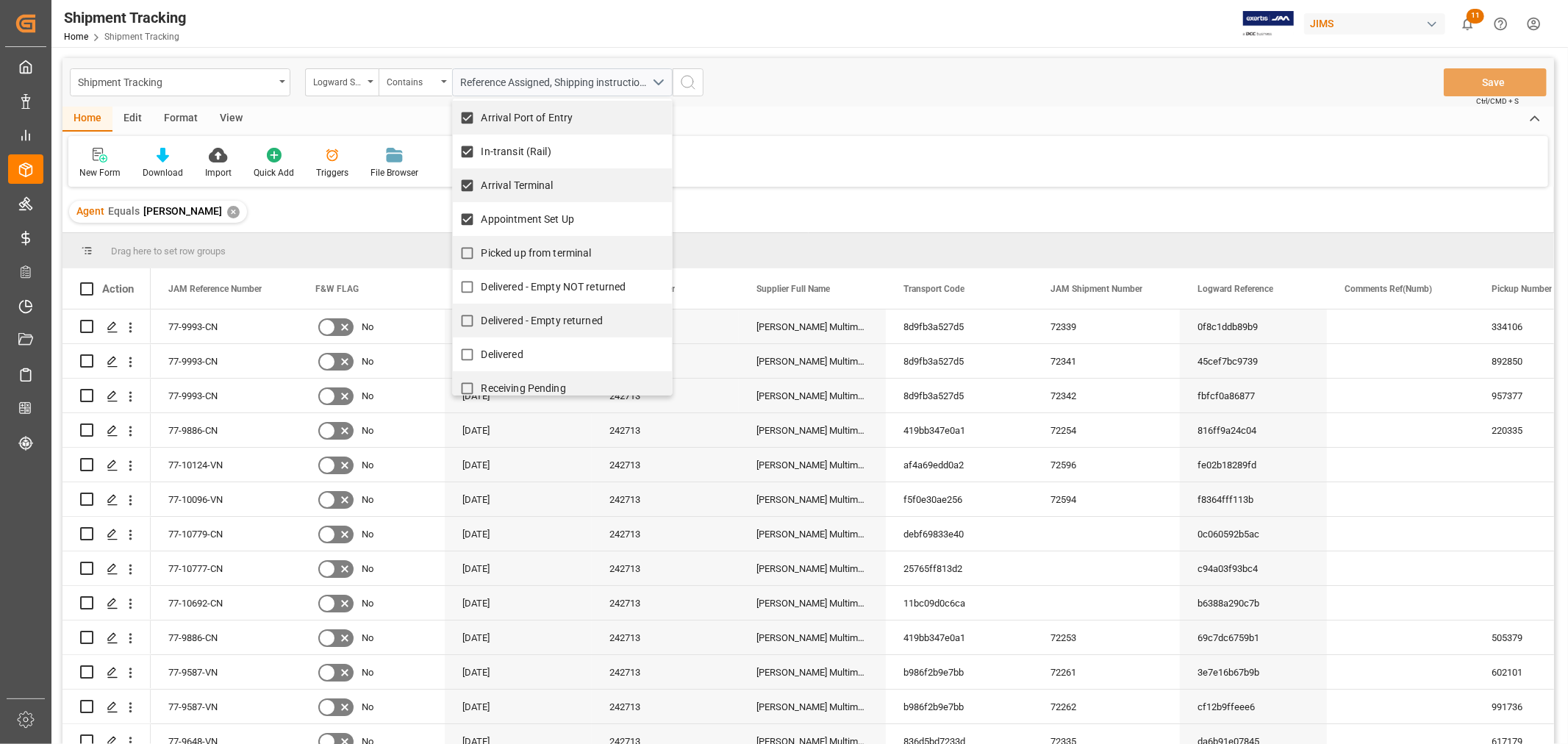
scroll to position [169, 0]
click at [546, 249] on span "Picked up from terminal" at bounding box center [536, 251] width 110 height 12
click at [482, 249] on input "Picked up from terminal" at bounding box center [467, 251] width 29 height 29
checkbox input "true"
click at [693, 75] on icon "search button" at bounding box center [687, 82] width 18 height 18
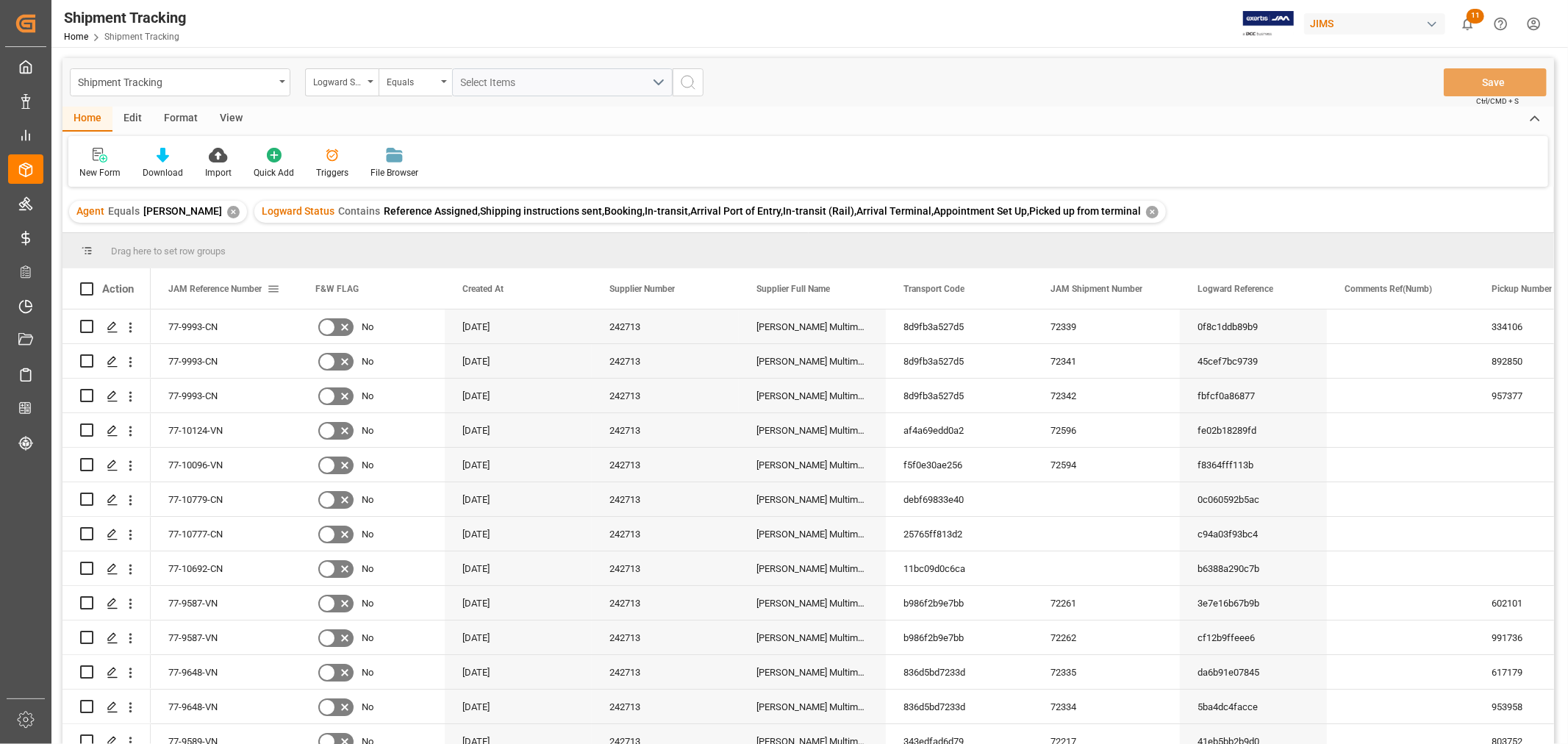
click at [206, 289] on span "JAM Reference Number" at bounding box center [214, 289] width 93 height 10
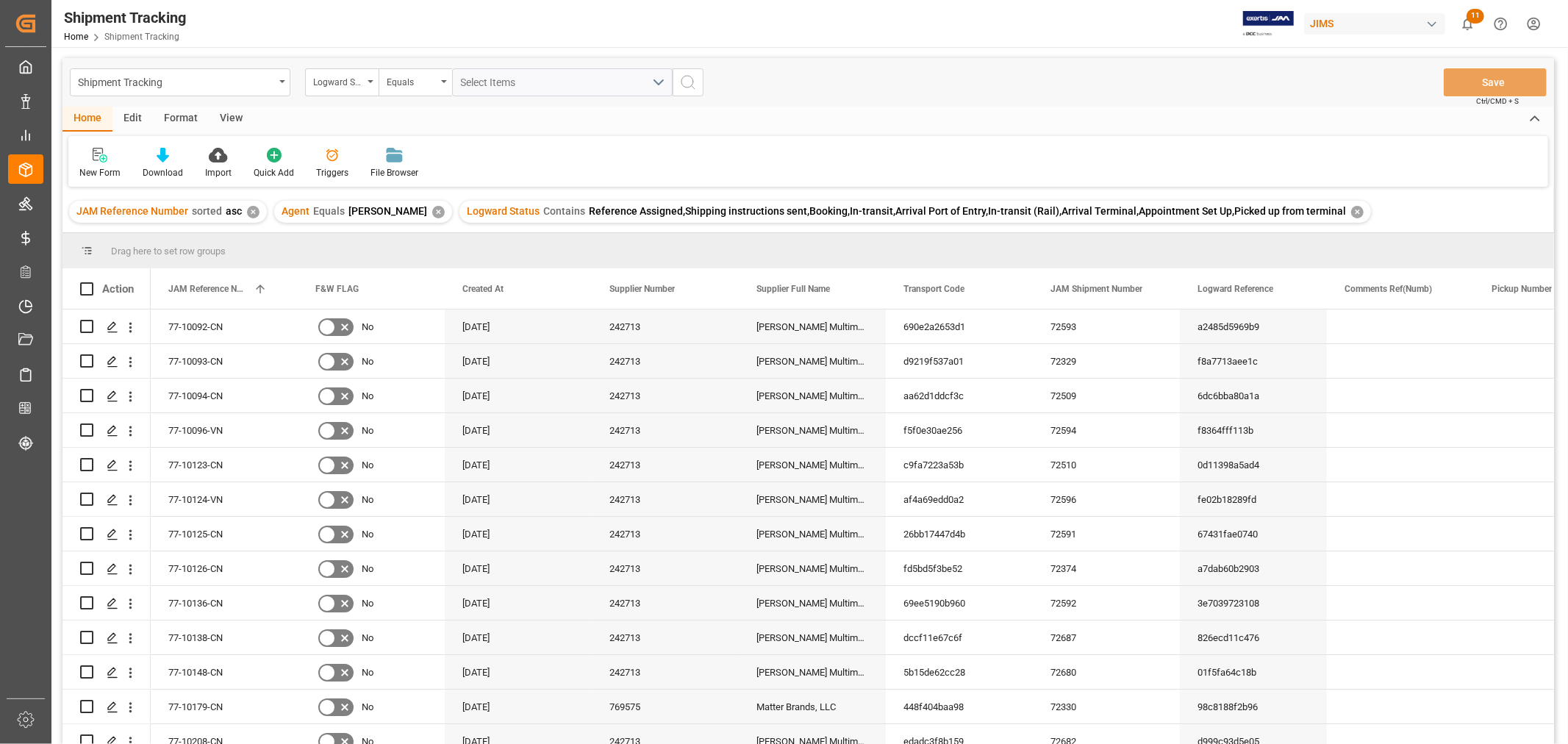
click at [230, 113] on div "View" at bounding box center [231, 119] width 45 height 25
click at [90, 164] on div "Default" at bounding box center [93, 163] width 50 height 32
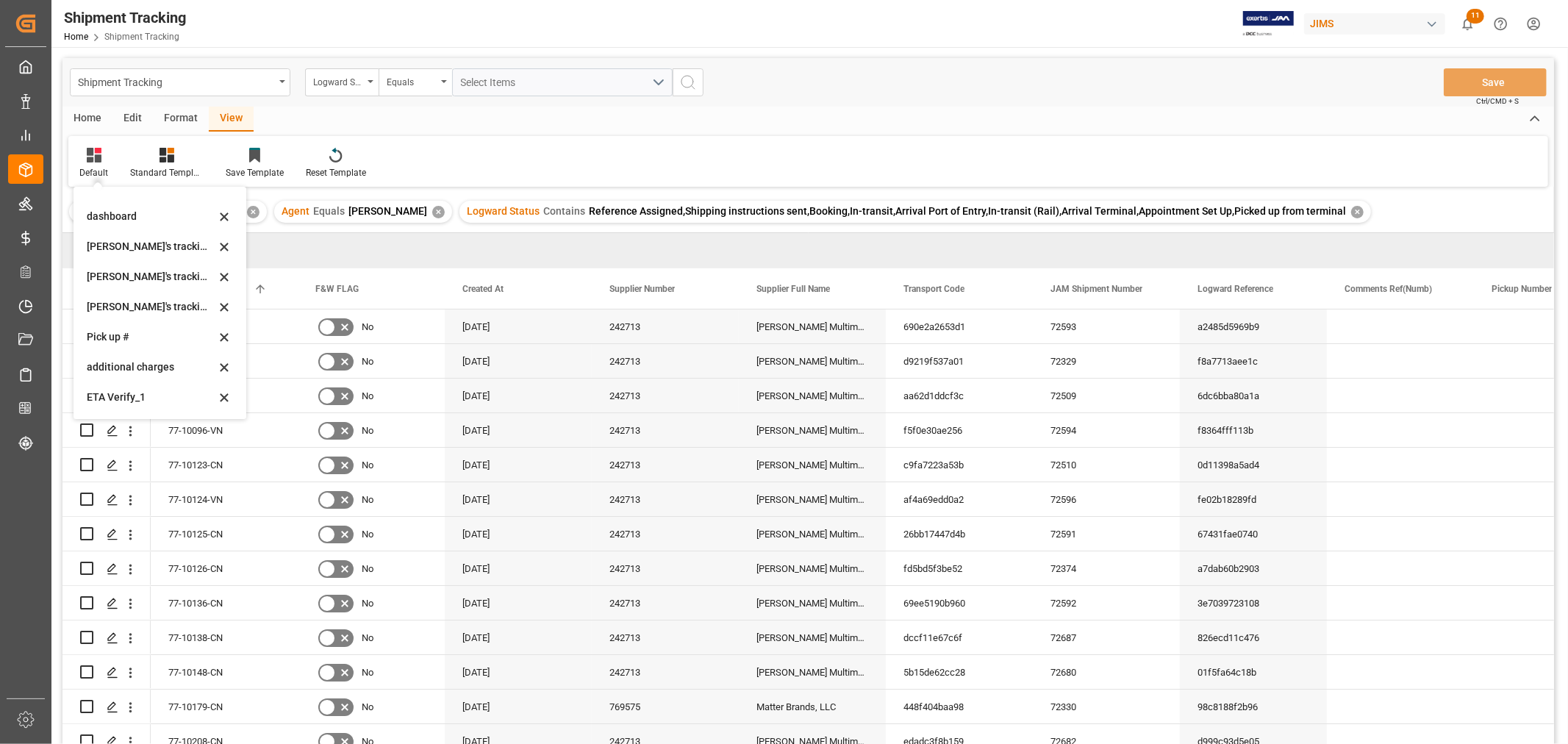
scroll to position [291, 0]
click at [145, 256] on div "Huixin's tracking all # _5" at bounding box center [160, 248] width 161 height 30
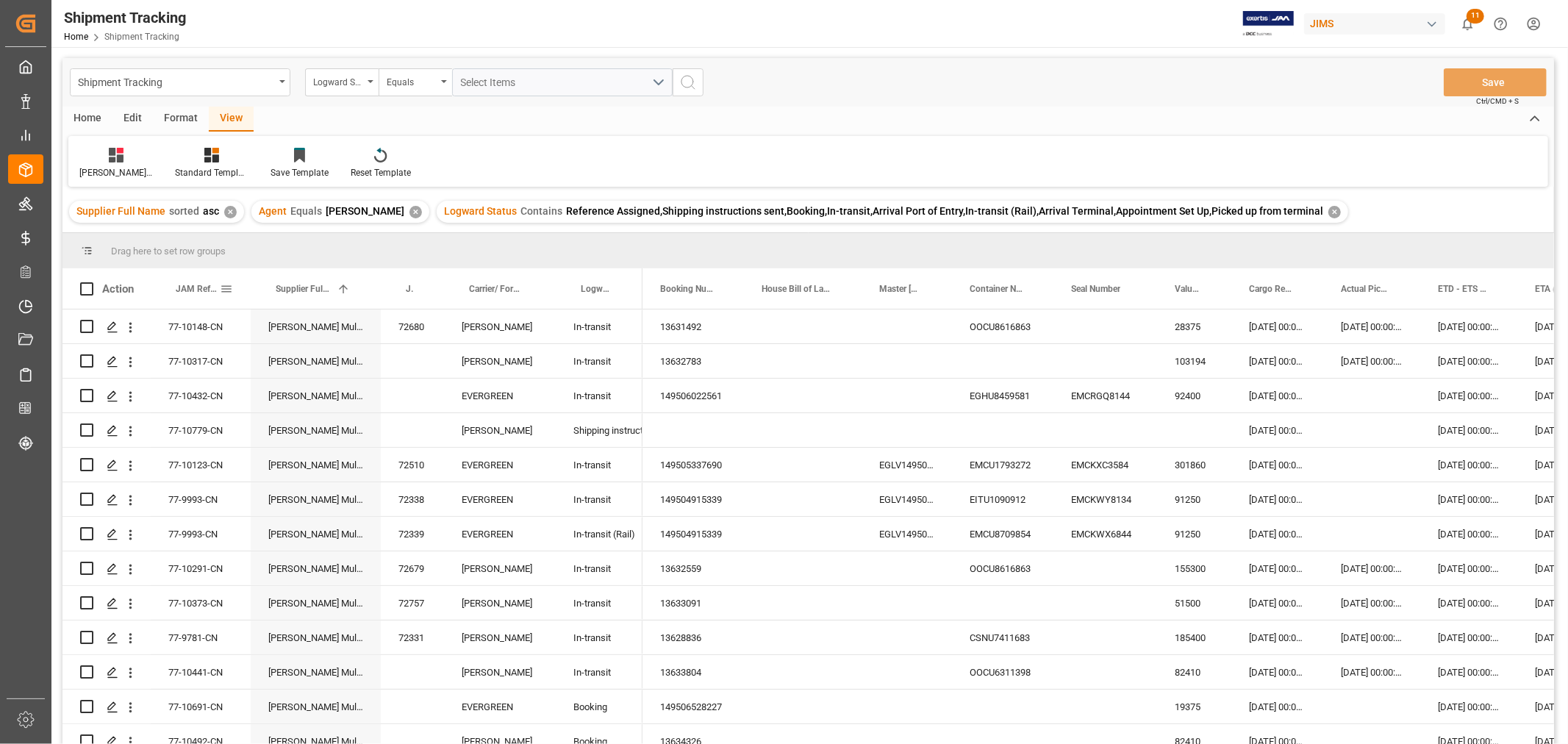
click at [186, 288] on span "JAM Reference Number" at bounding box center [198, 289] width 44 height 10
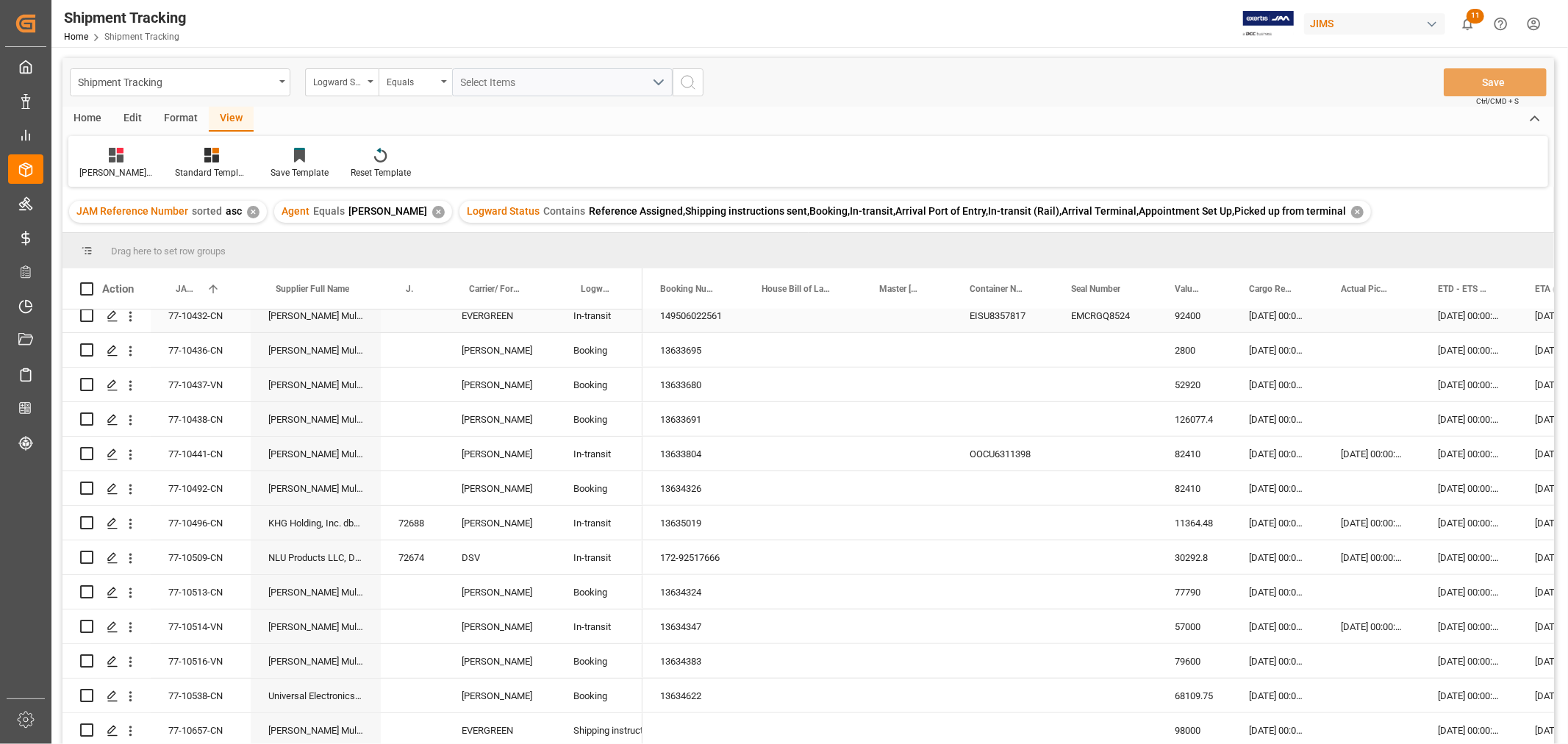
scroll to position [1062, 0]
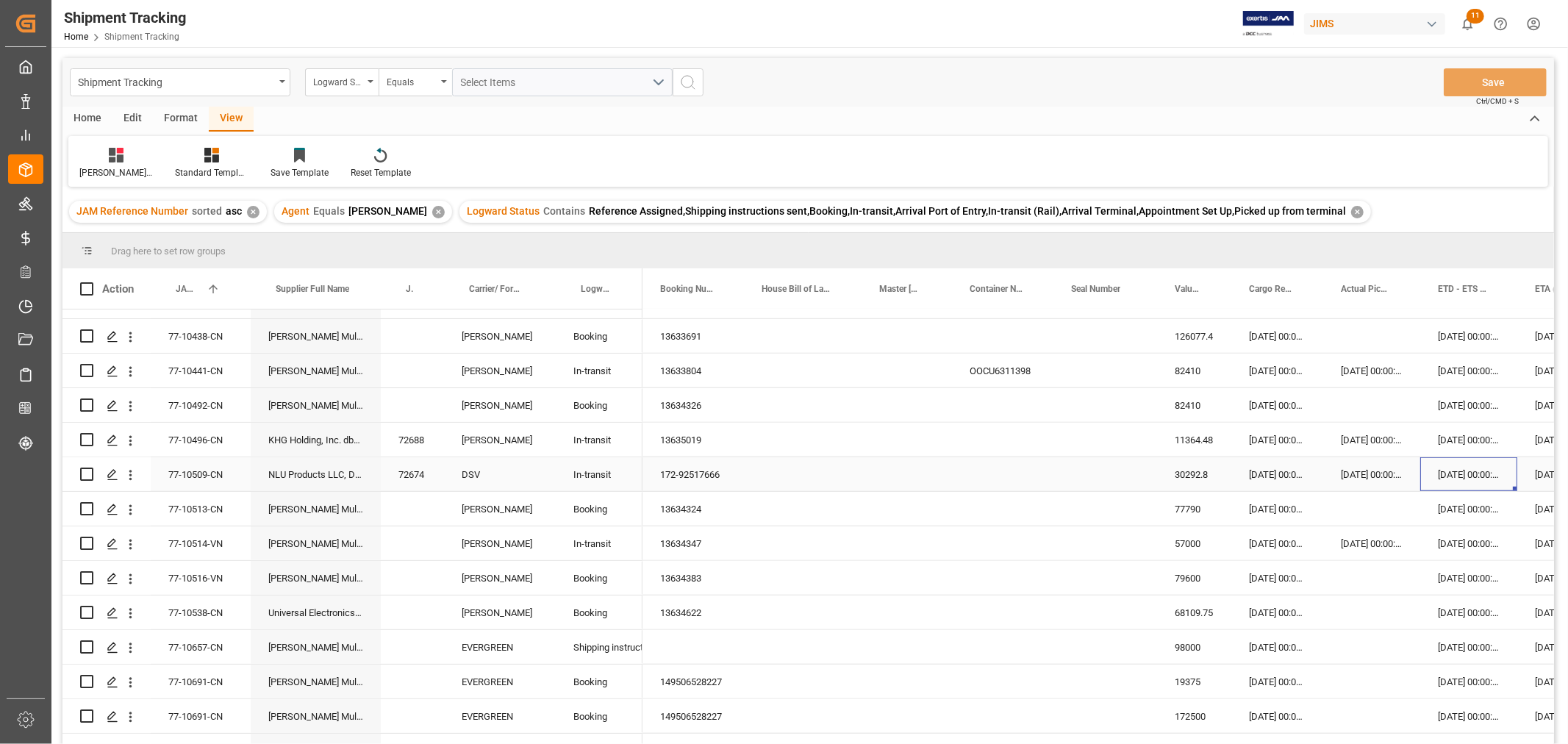
click at [1465, 477] on div "22-08-2025 00:00:00" at bounding box center [1469, 474] width 97 height 34
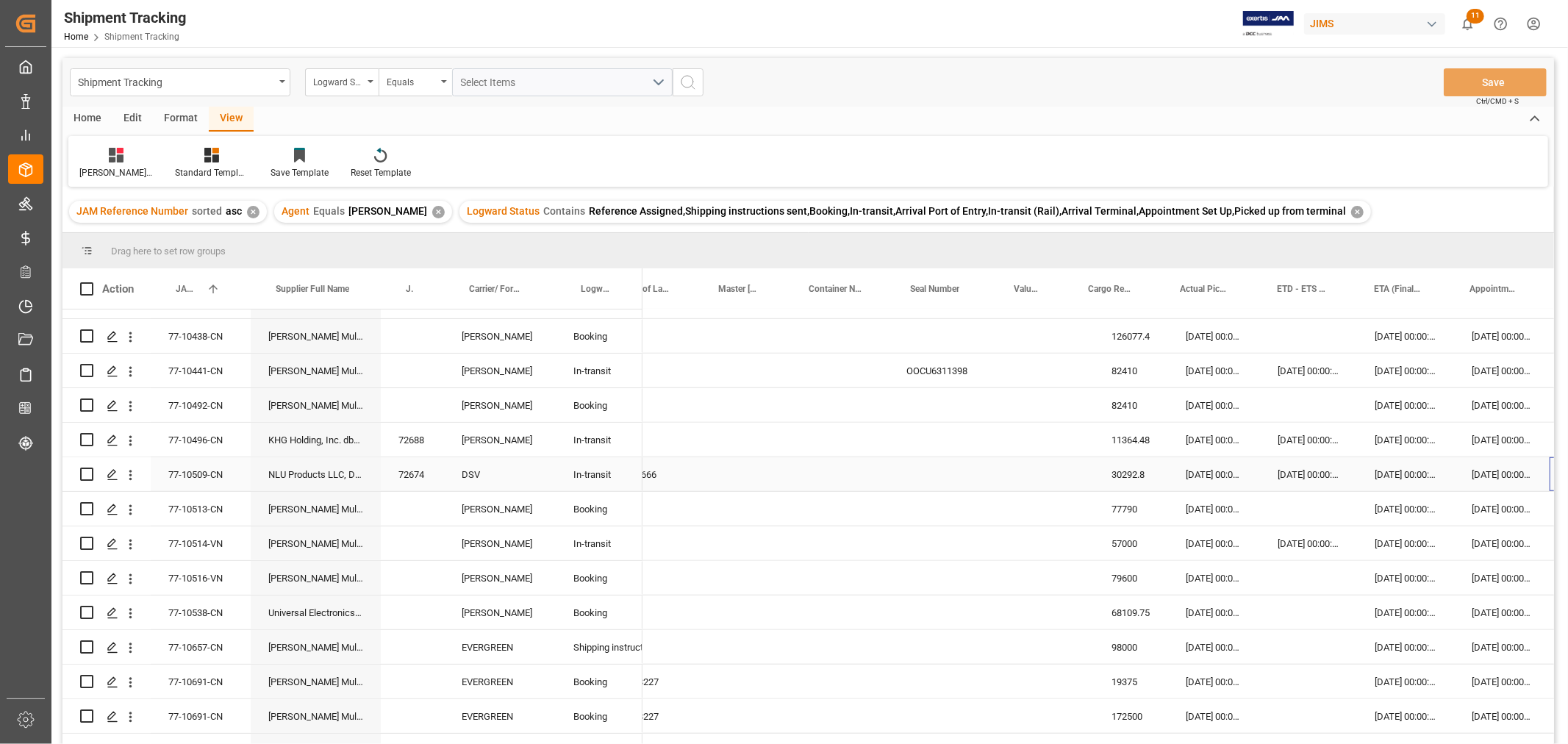
scroll to position [0, 161]
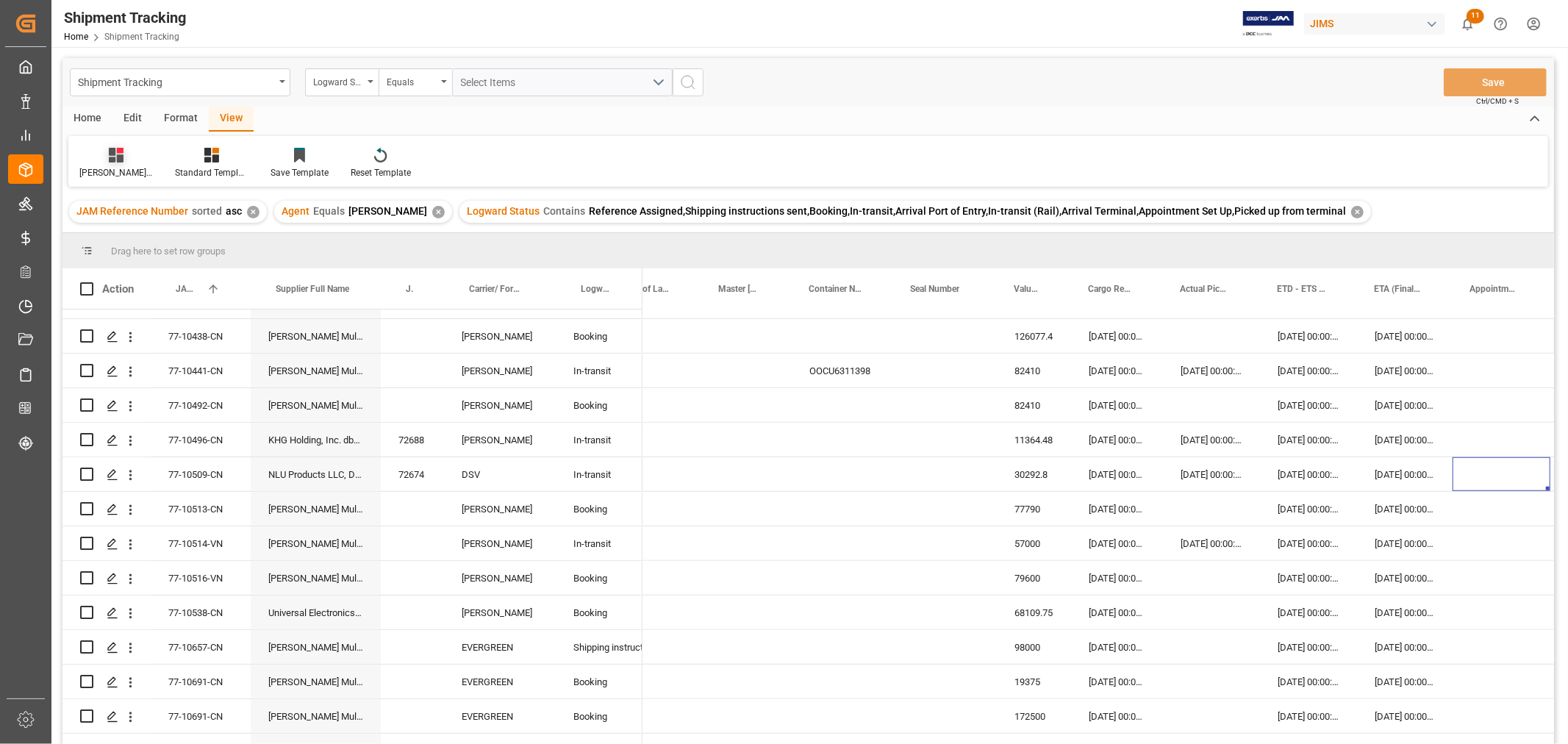
click at [108, 164] on div "Huixin's tracking all # _5" at bounding box center [116, 163] width 96 height 32
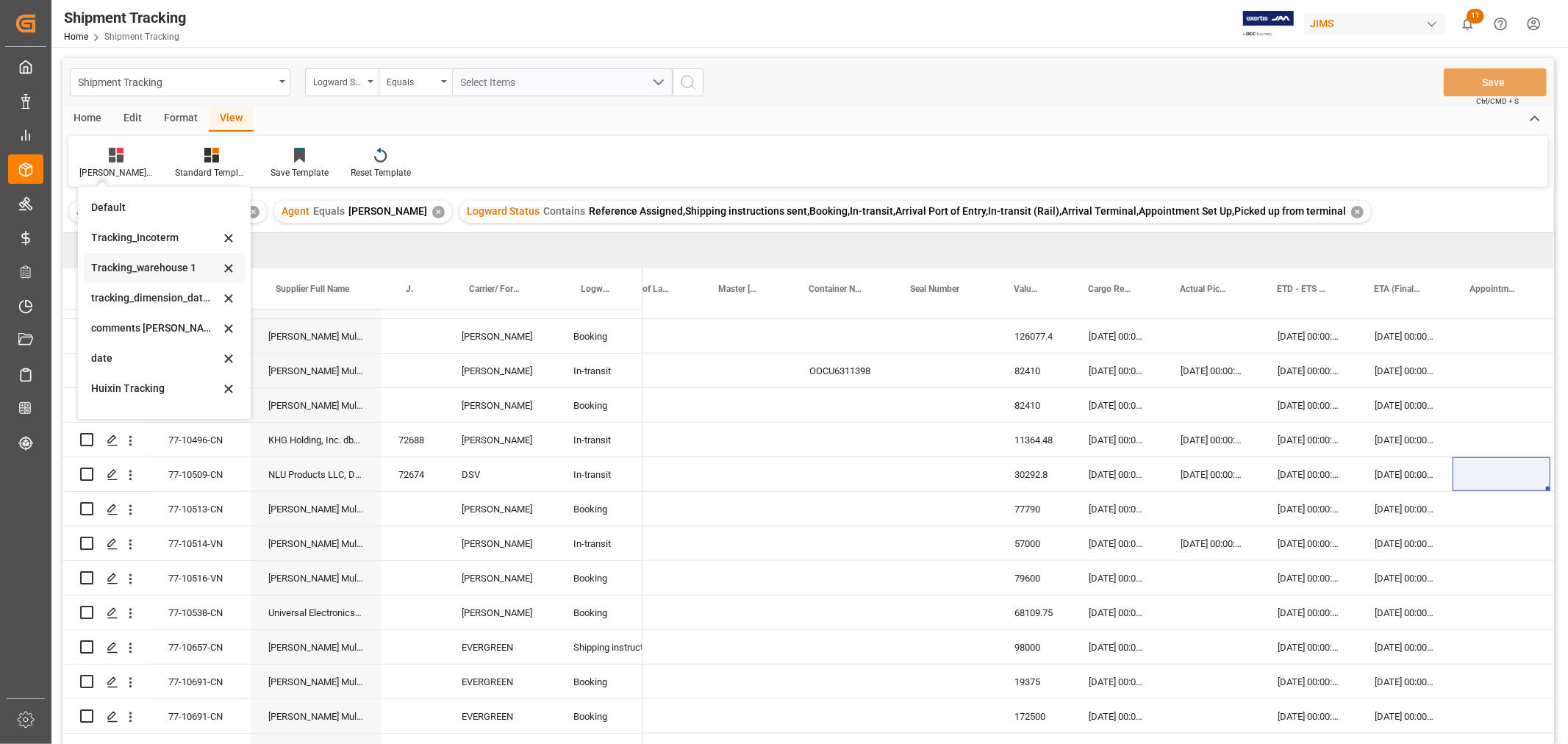
click at [147, 267] on div "Tracking_warehouse 1" at bounding box center [155, 268] width 129 height 15
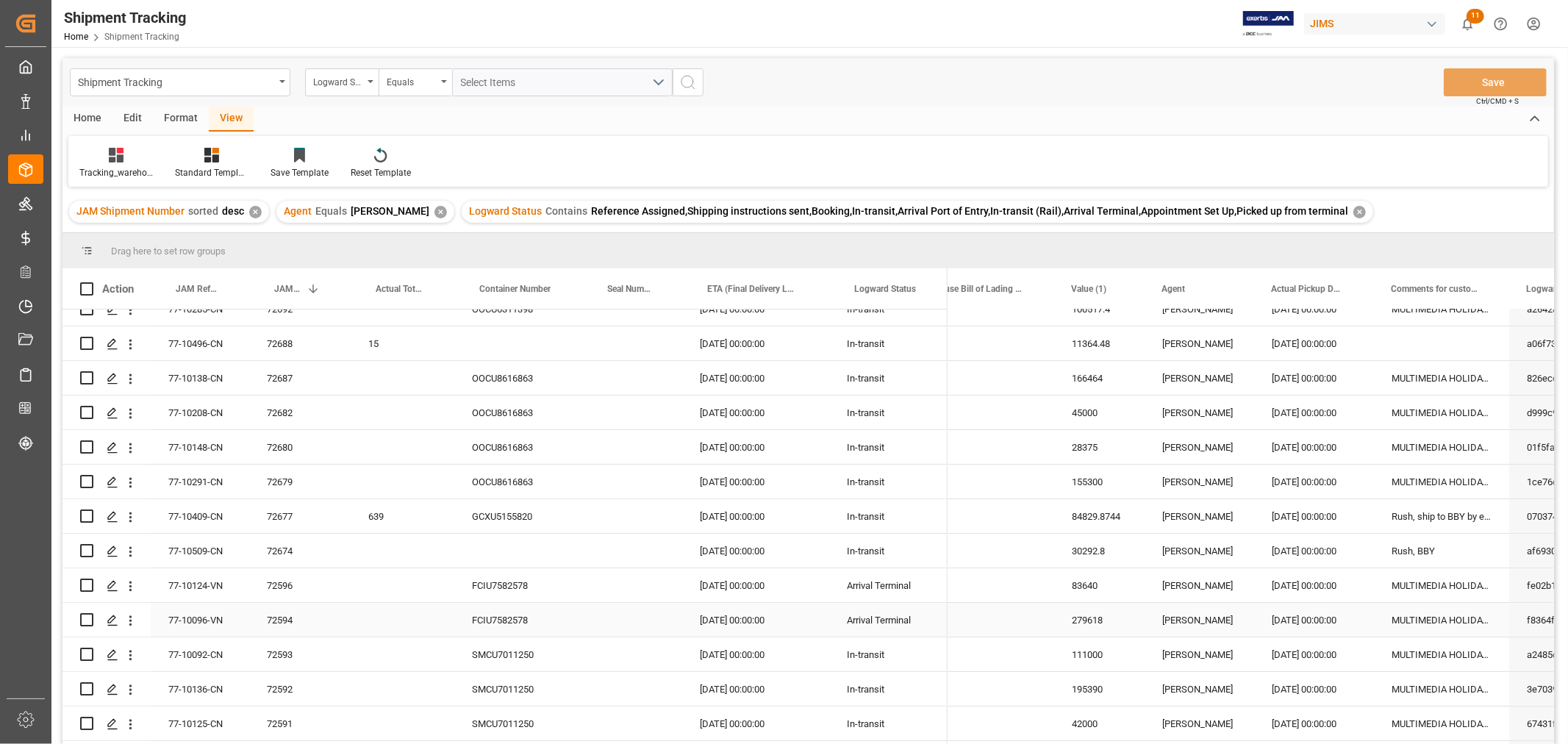
scroll to position [82, 0]
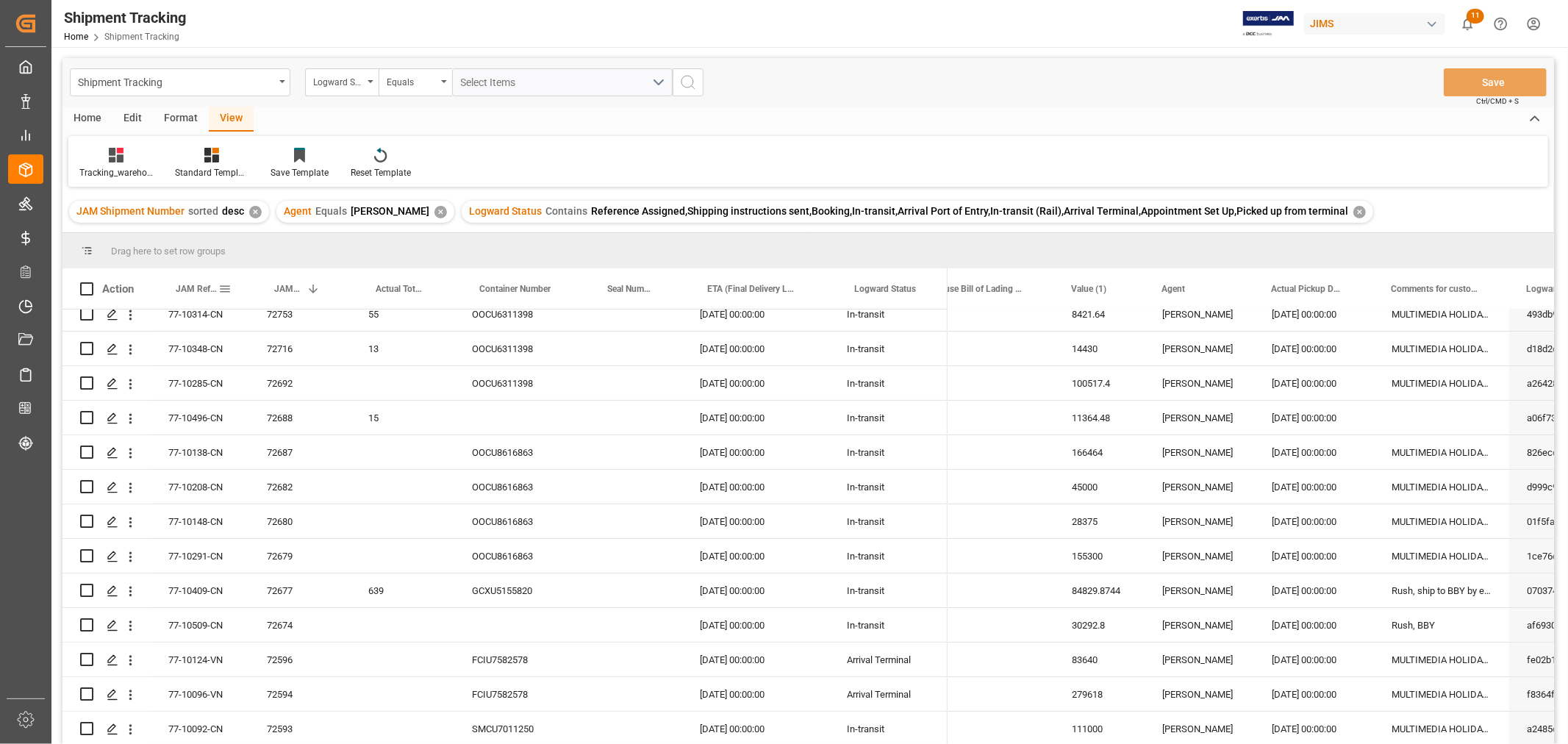
click at [177, 287] on span "JAM Reference Number" at bounding box center [197, 289] width 43 height 10
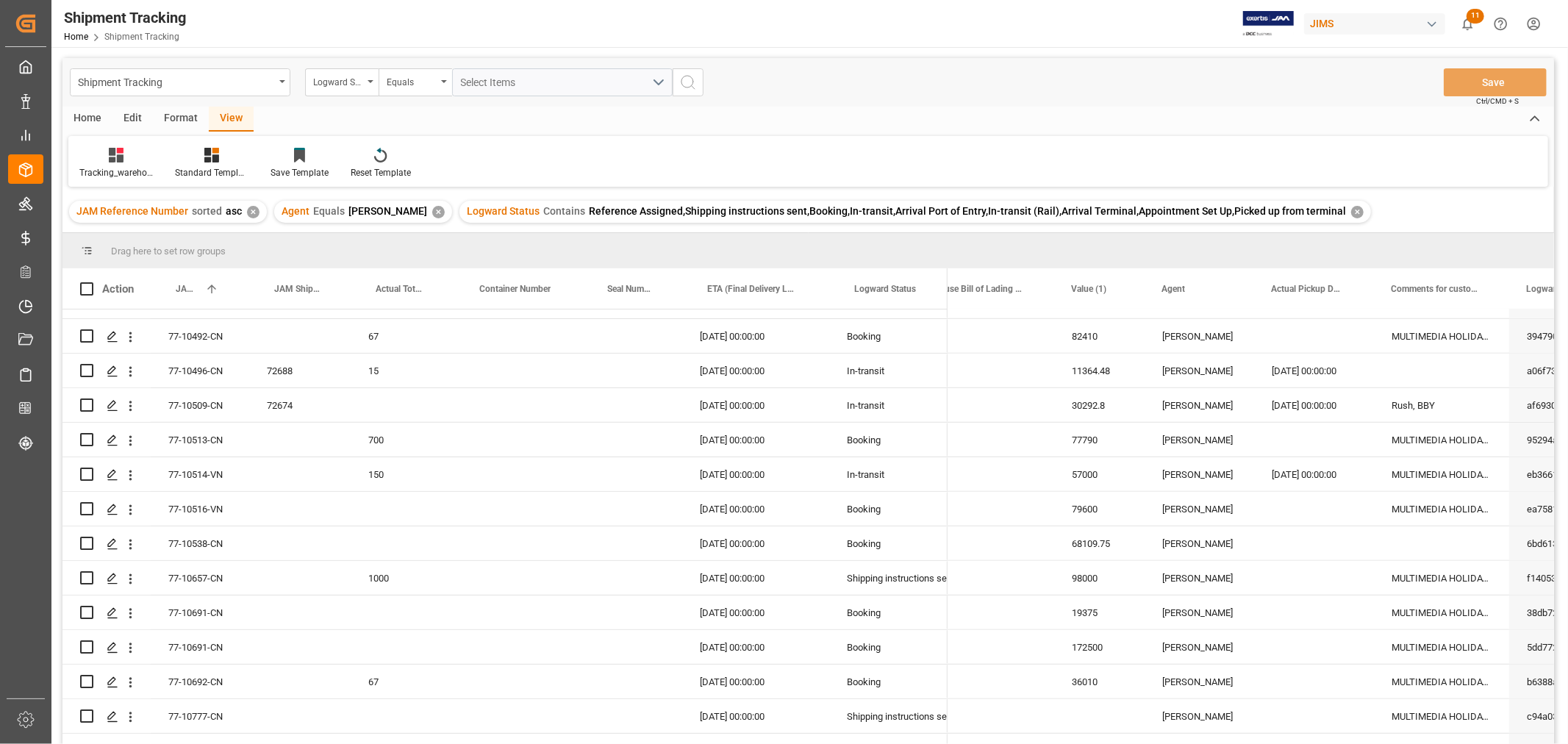
scroll to position [1144, 0]
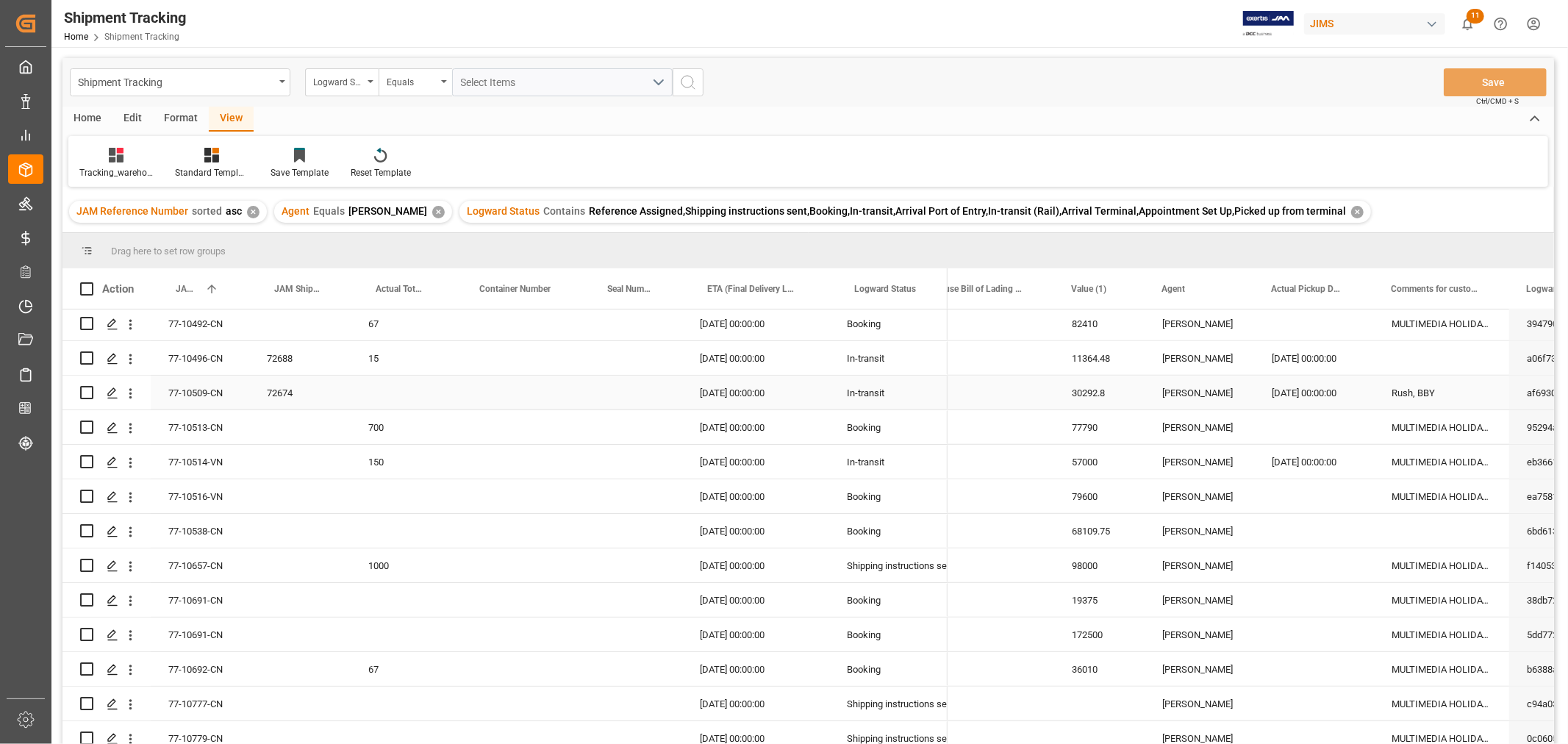
click at [367, 394] on div "Press SPACE to select this row." at bounding box center [402, 393] width 103 height 34
click at [367, 394] on input "Press SPACE to select this row." at bounding box center [402, 401] width 80 height 28
type input "128"
click at [509, 383] on div "Press SPACE to select this row." at bounding box center [518, 393] width 128 height 34
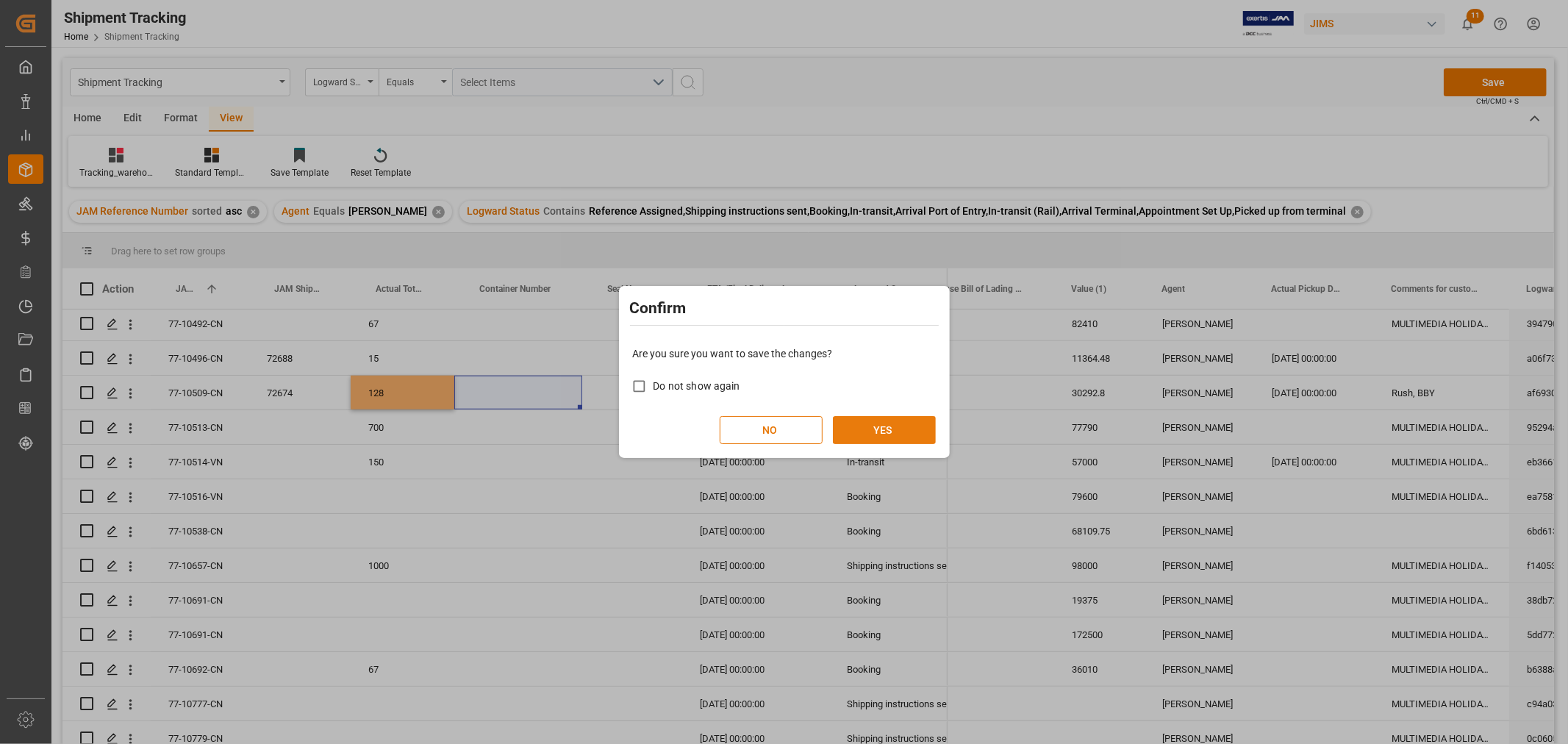
click at [853, 422] on button "YES" at bounding box center [884, 430] width 103 height 28
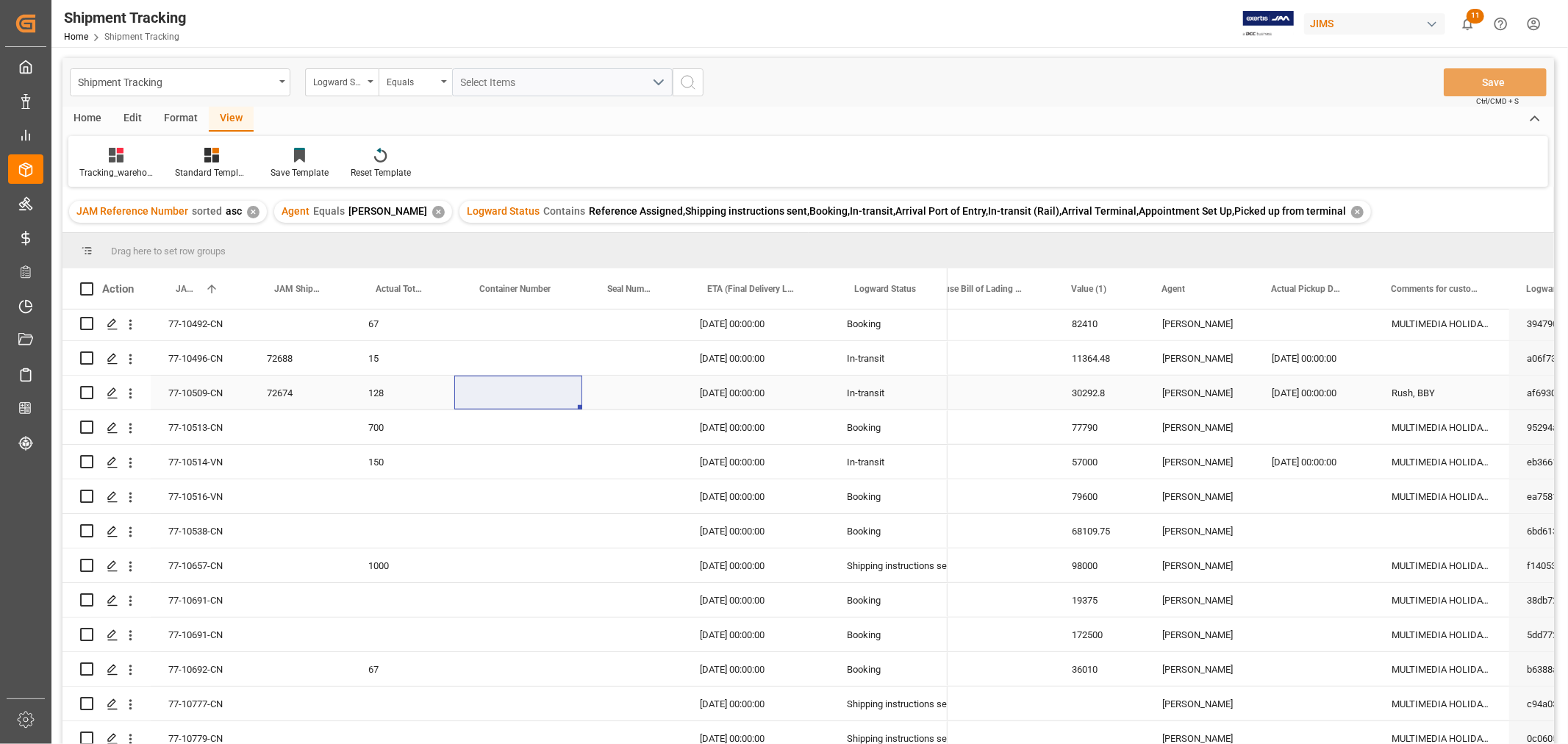
click at [503, 397] on div "Press SPACE to select this row." at bounding box center [518, 393] width 128 height 34
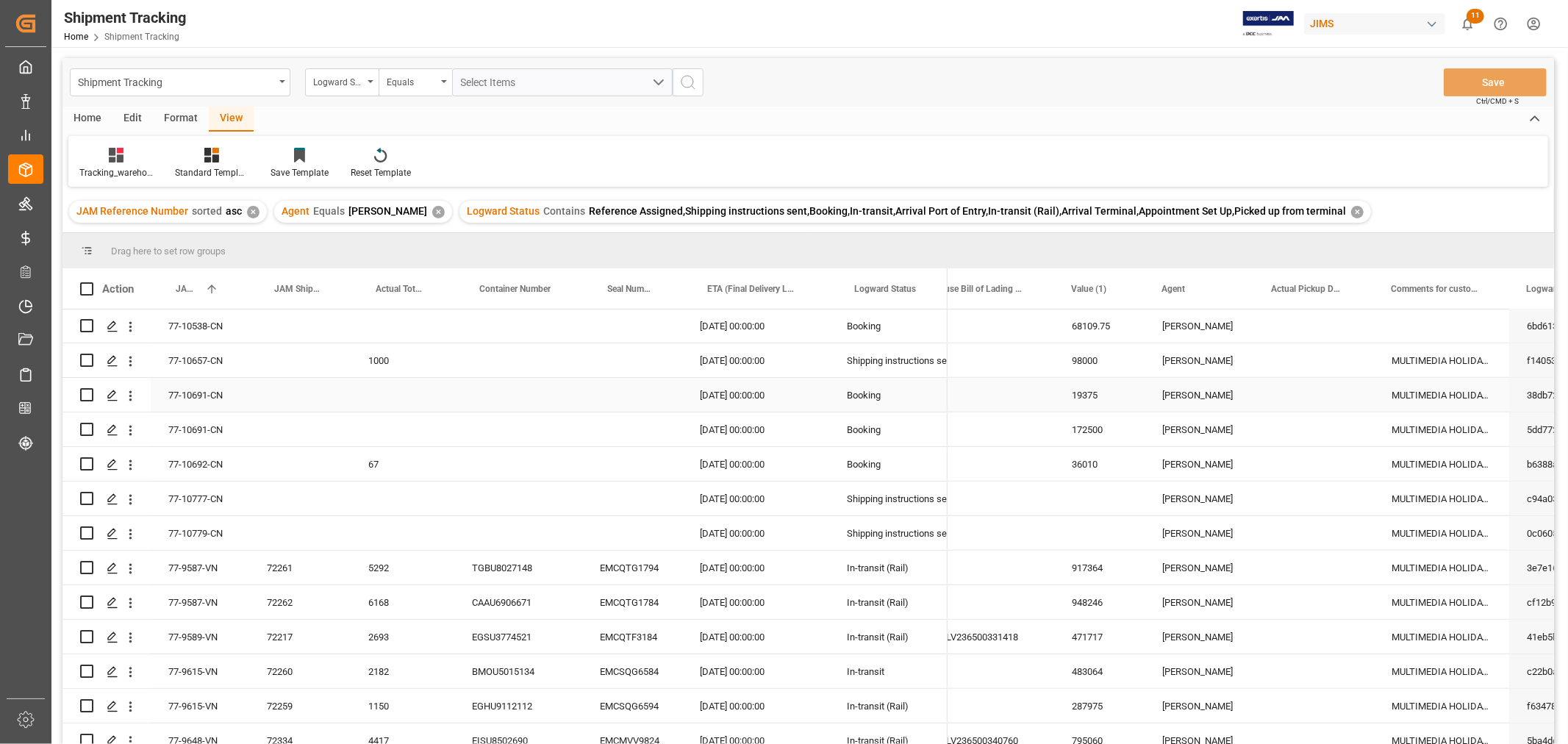
scroll to position [1471, 0]
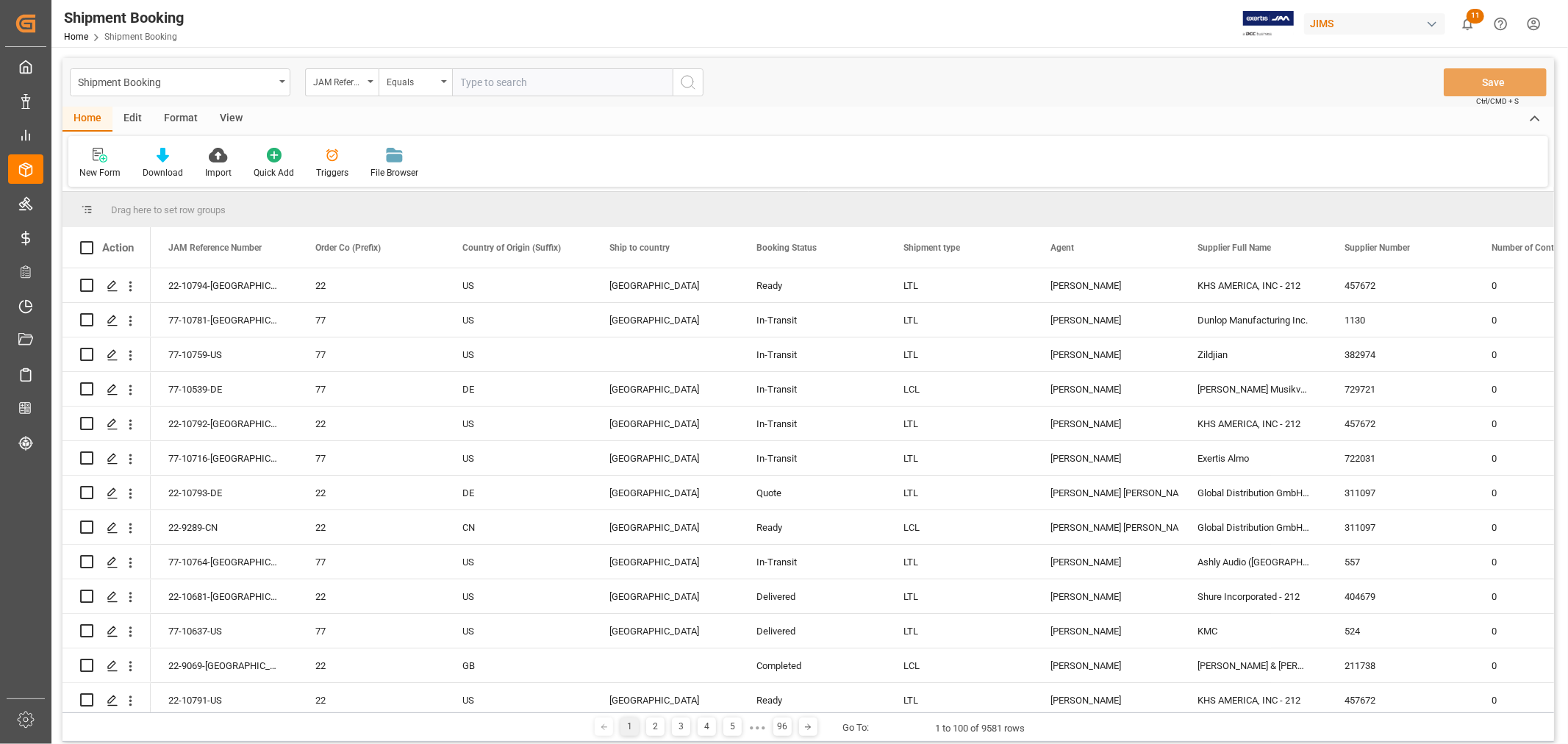
click at [528, 83] on input "text" at bounding box center [562, 82] width 220 height 28
paste input "77-8765-[GEOGRAPHIC_DATA]"
type input "77-8765-[GEOGRAPHIC_DATA]"
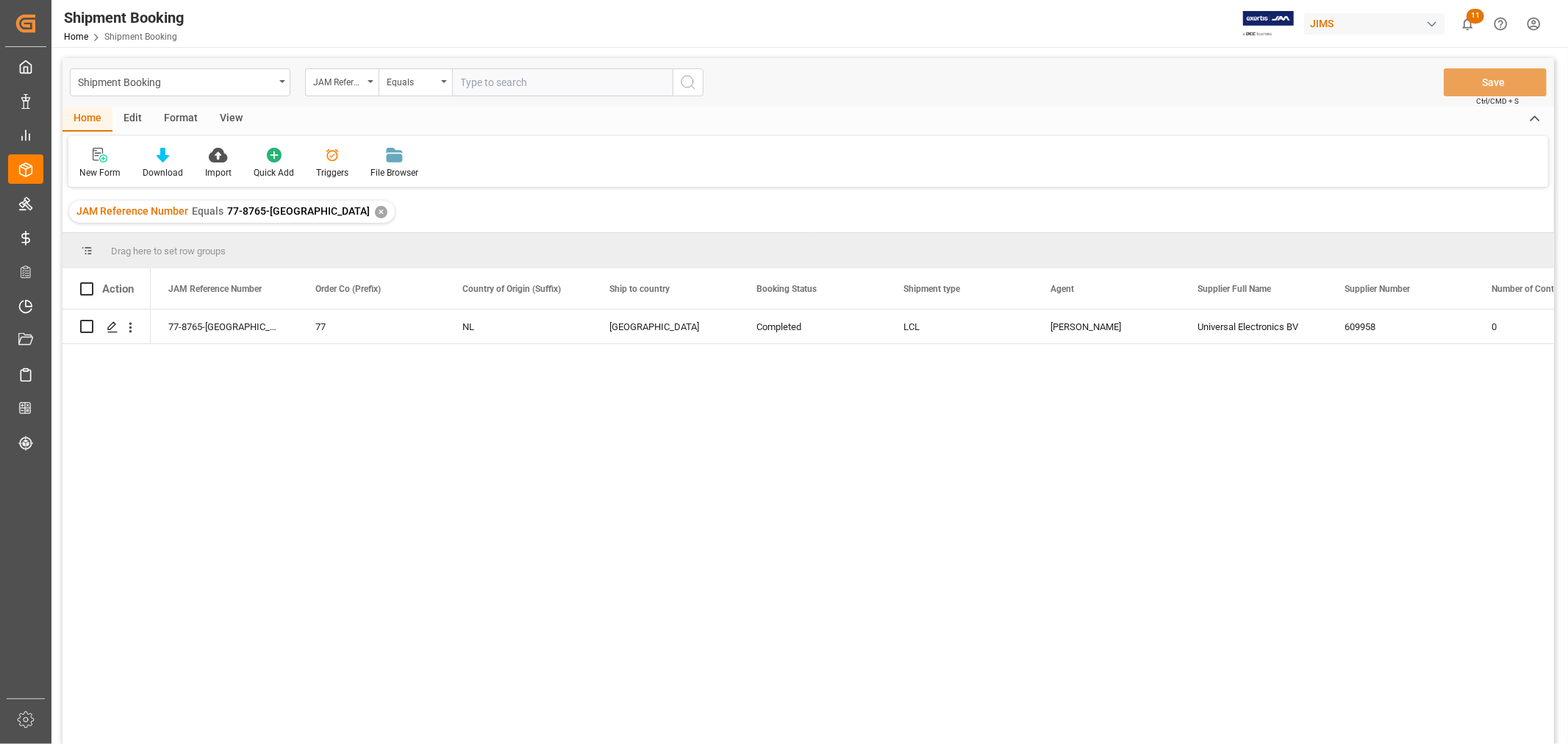
click at [235, 111] on div "View" at bounding box center [231, 119] width 45 height 25
click at [91, 172] on div "Default" at bounding box center [94, 173] width 29 height 13
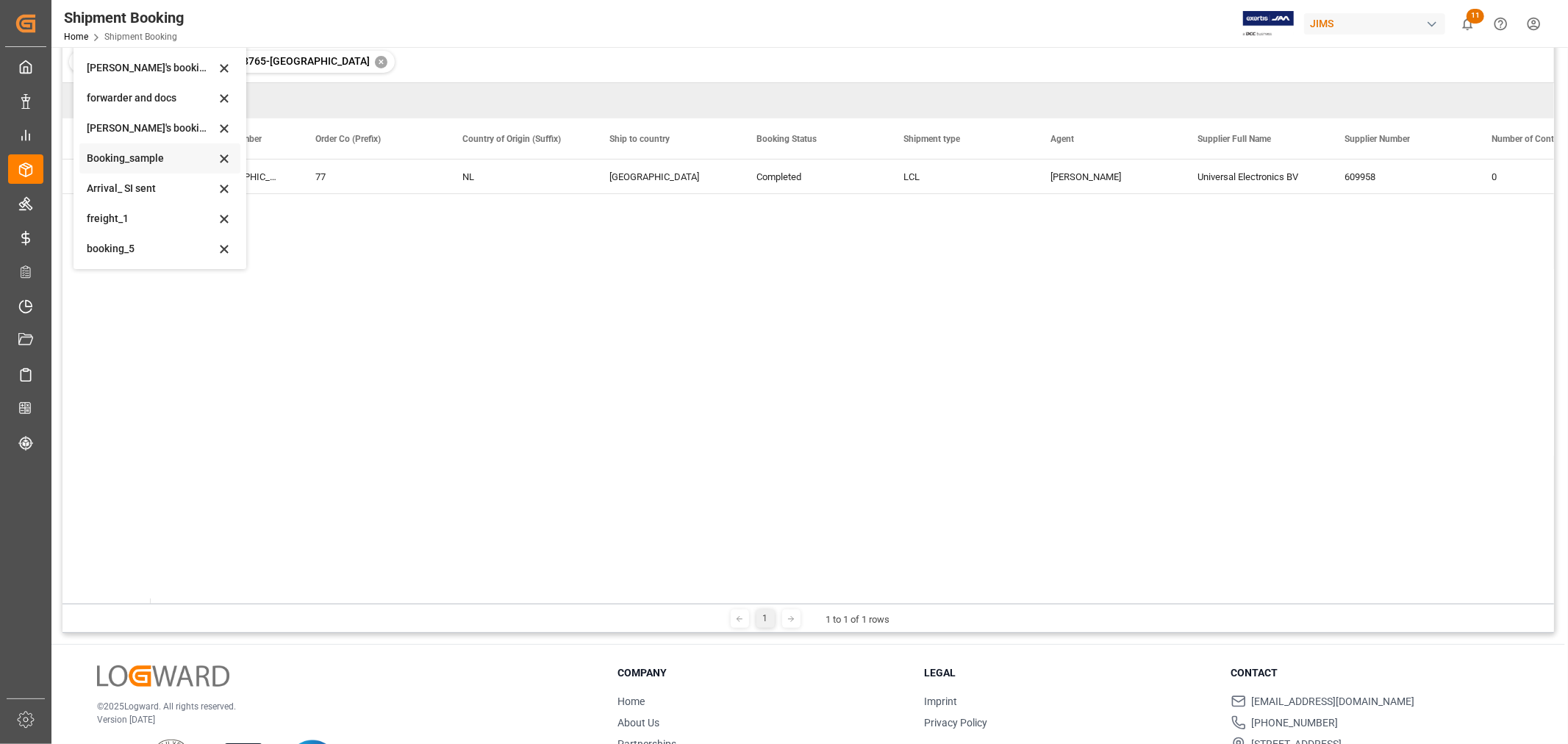
scroll to position [163, 0]
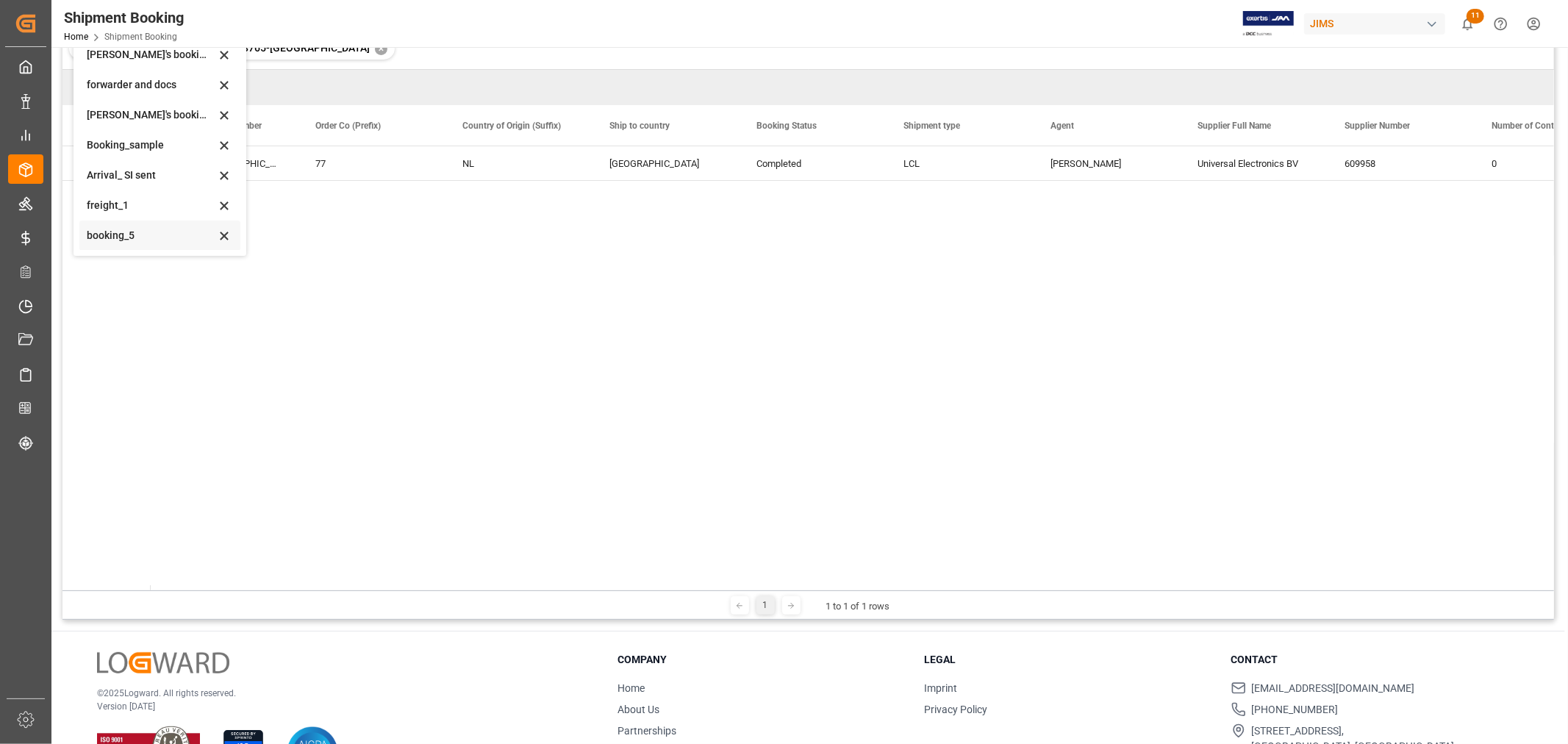
click at [128, 240] on div "booking_5" at bounding box center [151, 236] width 129 height 15
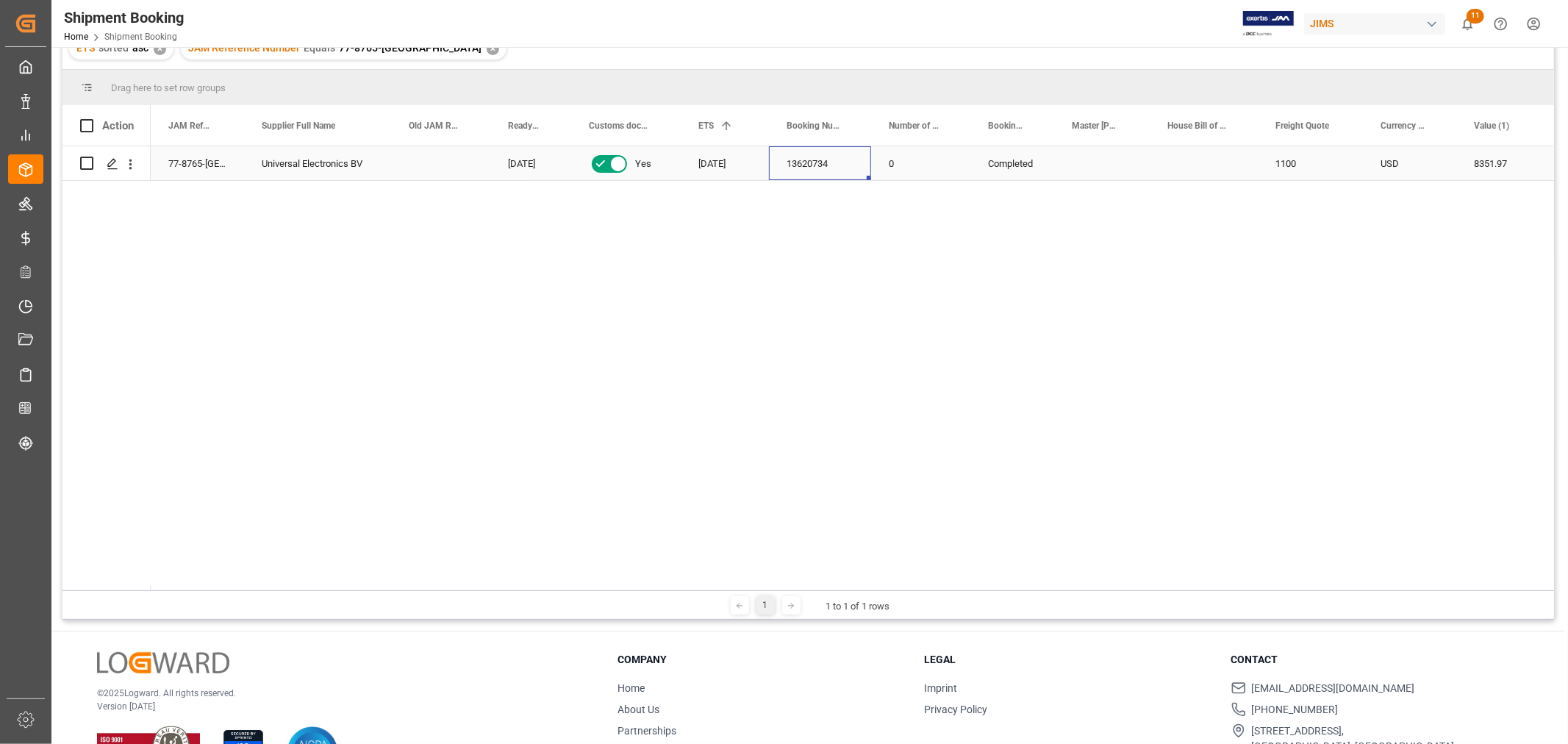
click at [815, 164] on div "13620734" at bounding box center [820, 163] width 102 height 34
